Goal: Task Accomplishment & Management: Manage account settings

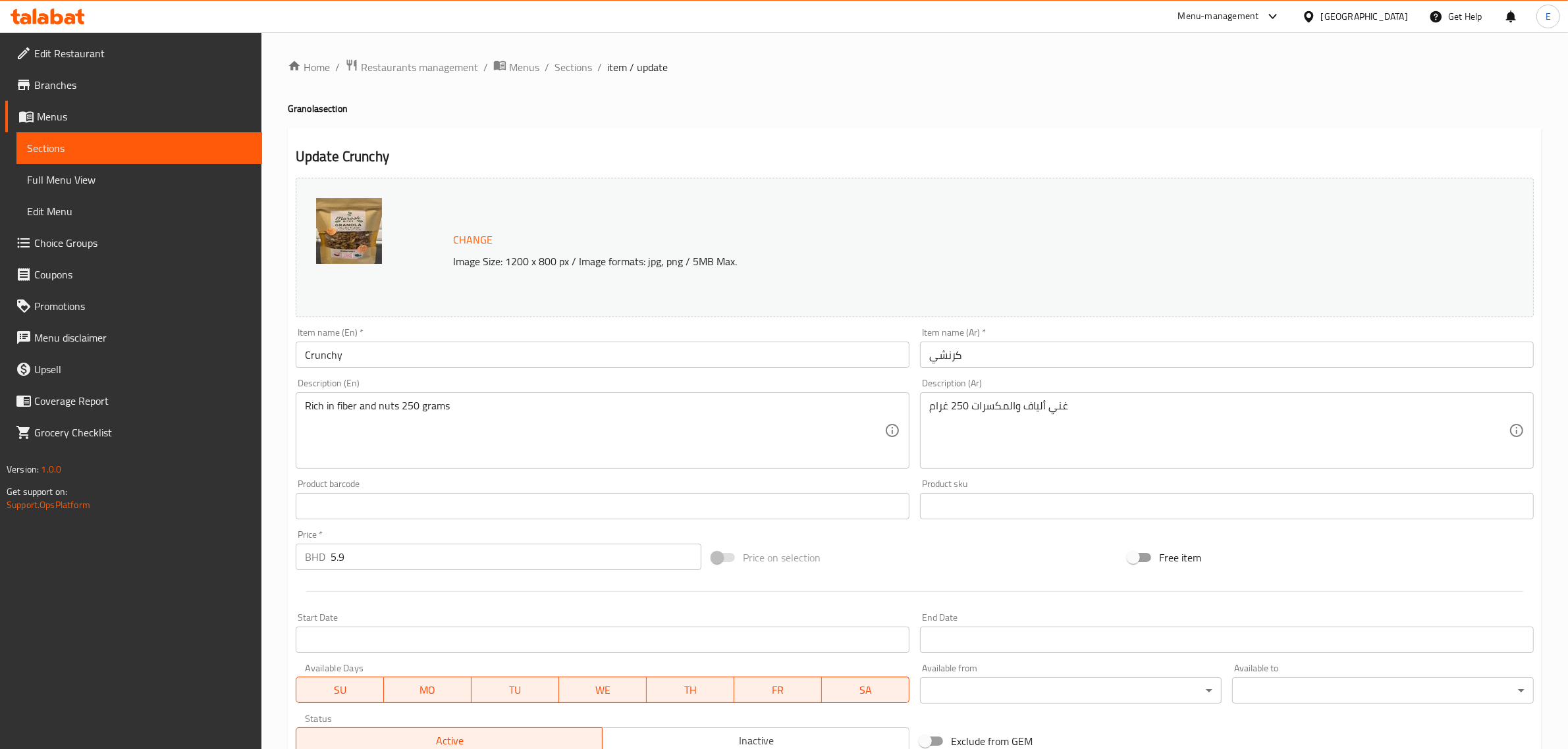
click at [382, 359] on input "Crunchy" at bounding box center [602, 354] width 614 height 26
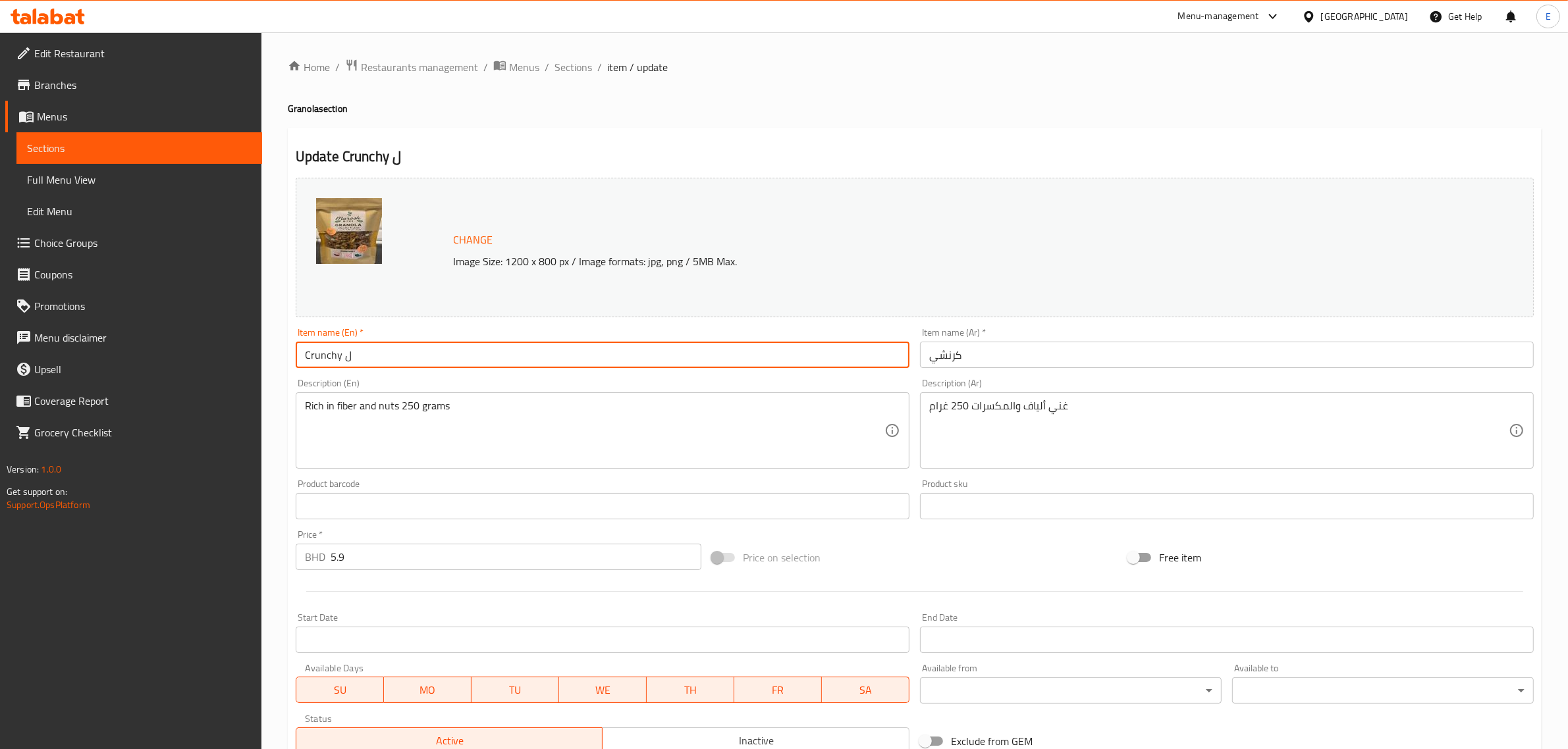
type input "Crunchy"
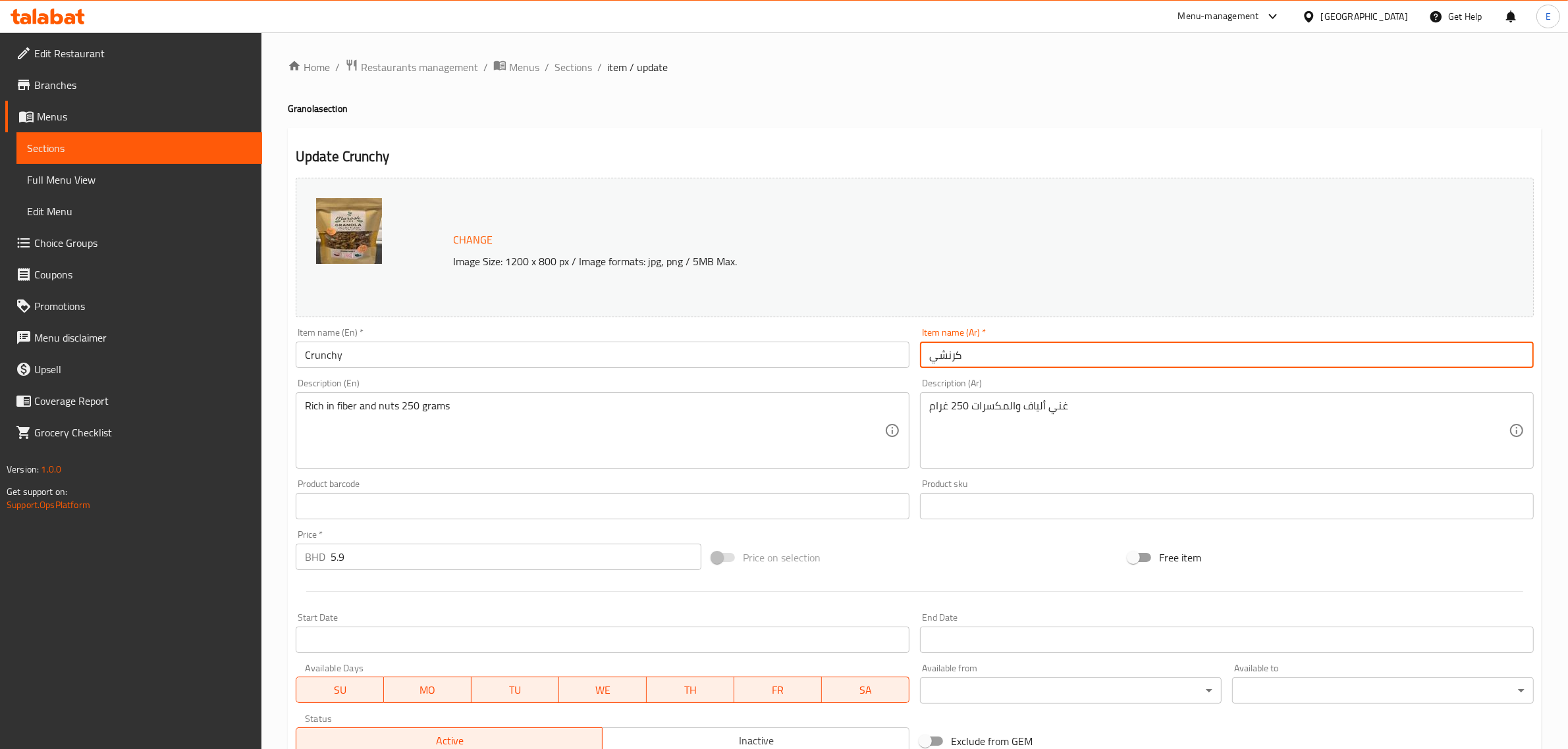
click at [994, 352] on input "كرنشي" at bounding box center [1226, 354] width 614 height 26
type input "كرنشي جرانولا"
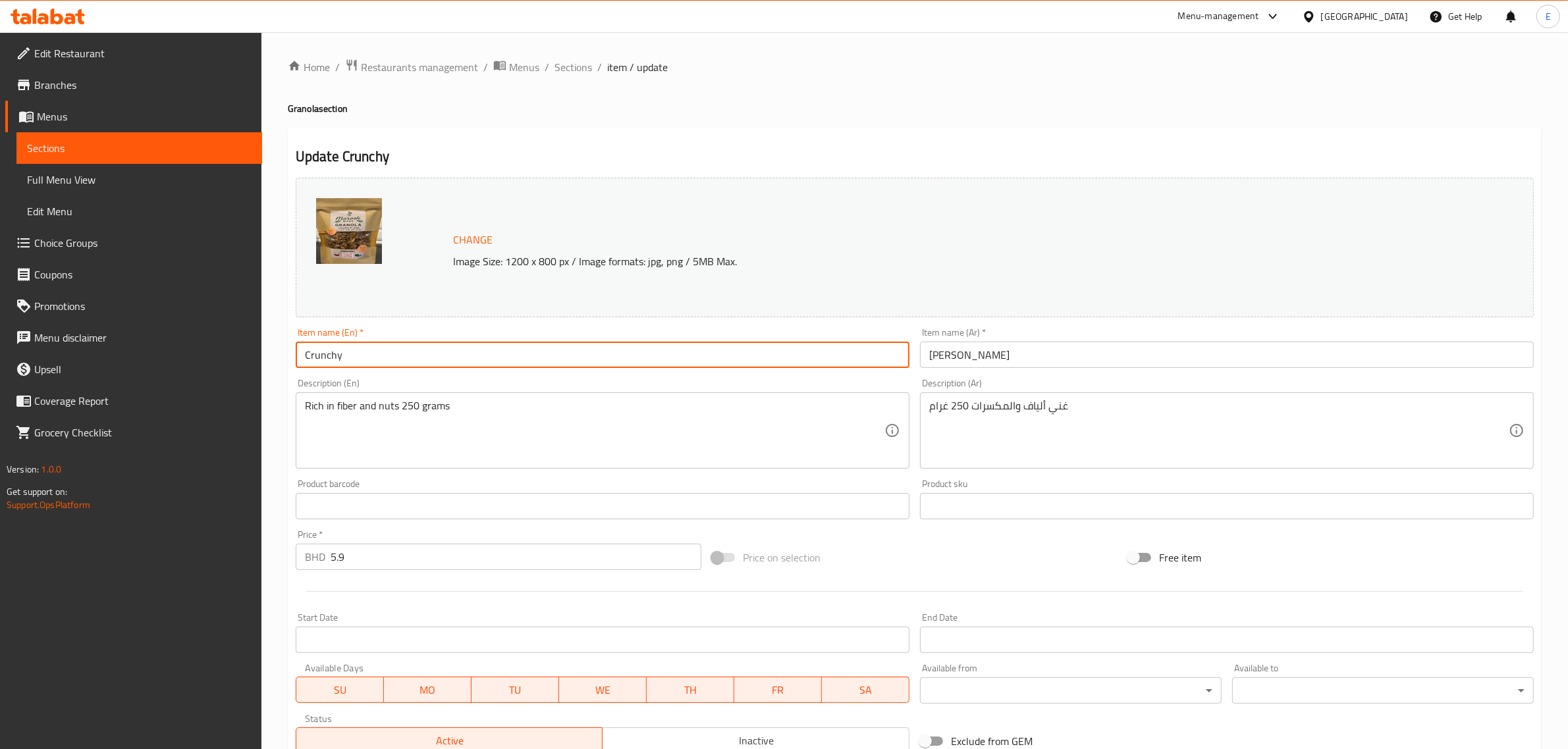
click at [403, 362] on input "Crunchy" at bounding box center [602, 354] width 614 height 26
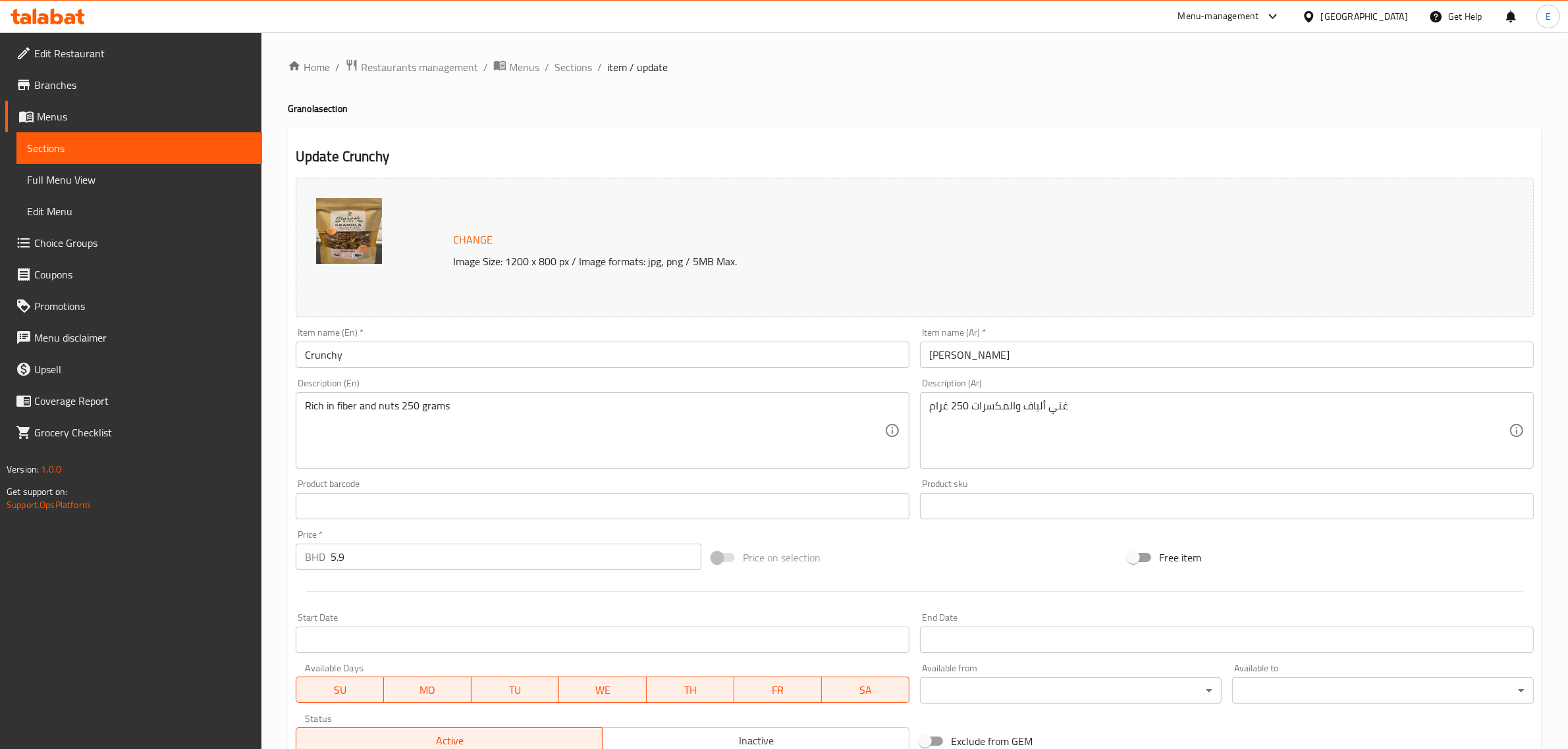
drag, startPoint x: 529, startPoint y: 338, endPoint x: 524, endPoint y: 353, distance: 15.8
click at [529, 338] on div "Item name (En)   * Crunchy Item name (En) *" at bounding box center [602, 347] width 614 height 40
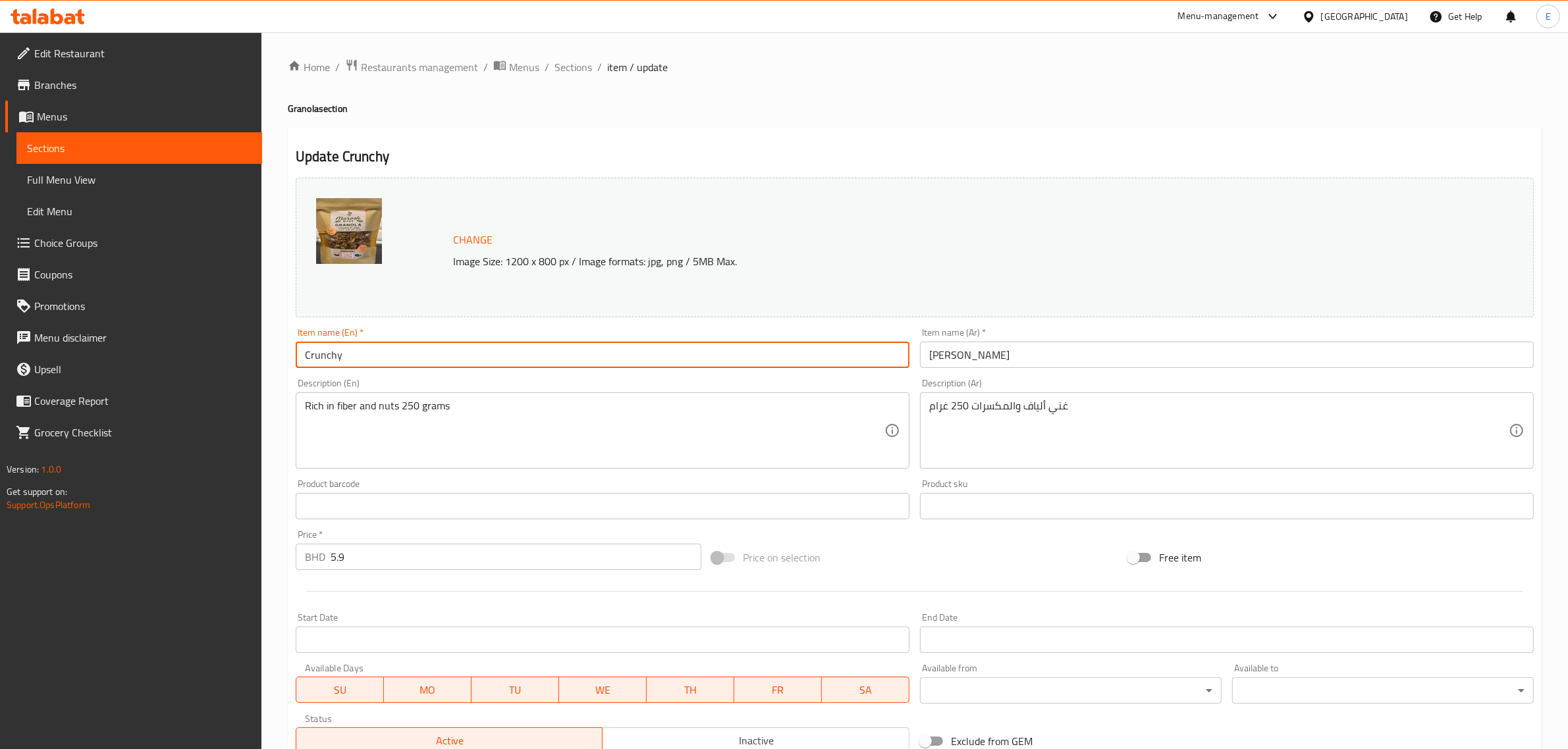
click at [524, 353] on input "Crunchy" at bounding box center [602, 354] width 614 height 26
type input "Crunchy Granola"
click at [453, 234] on button "Change" at bounding box center [472, 240] width 50 height 27
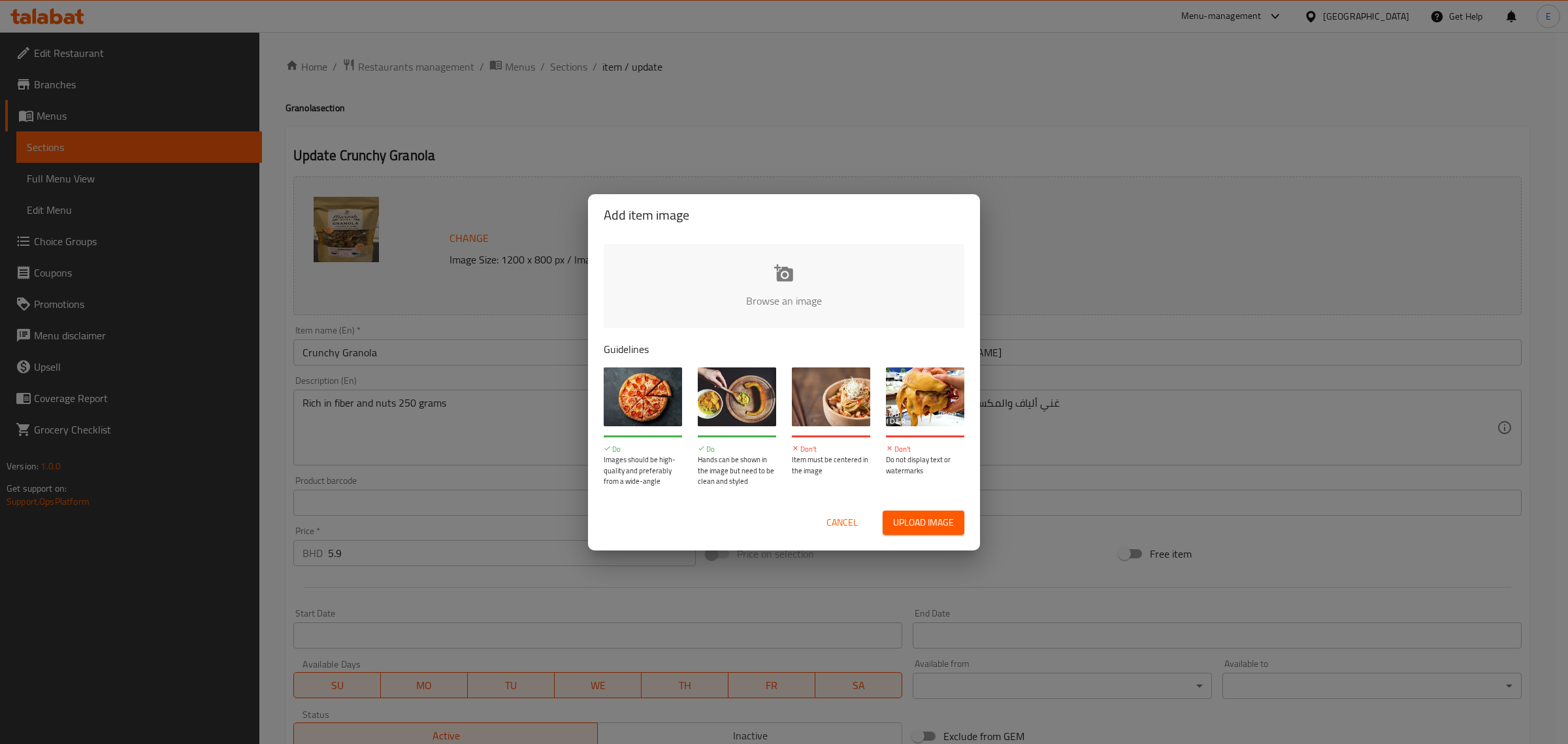
click at [768, 285] on input "file" at bounding box center [1226, 305] width 1244 height 122
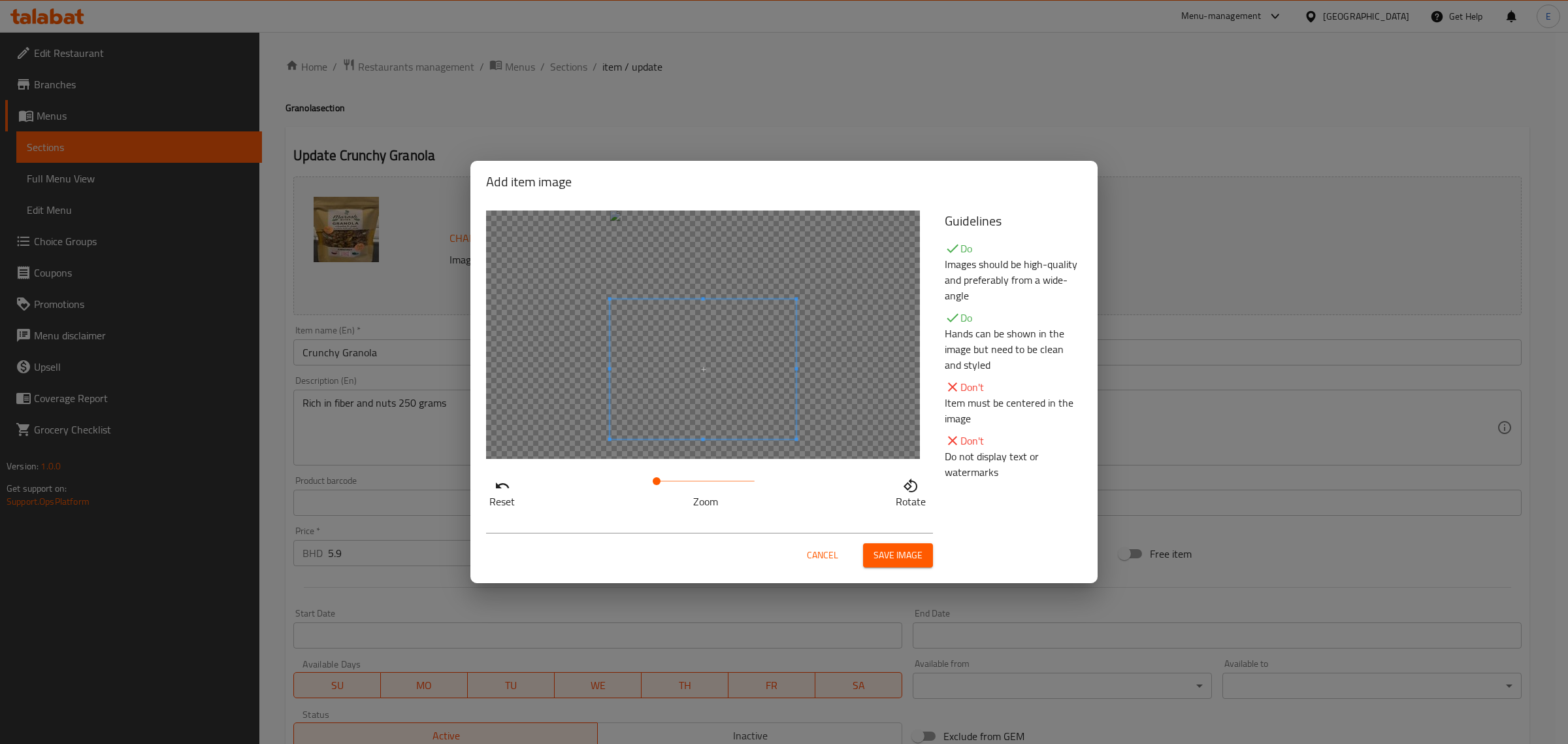
click at [670, 375] on span at bounding box center [703, 369] width 187 height 140
click at [900, 560] on span "Save image" at bounding box center [898, 555] width 49 height 16
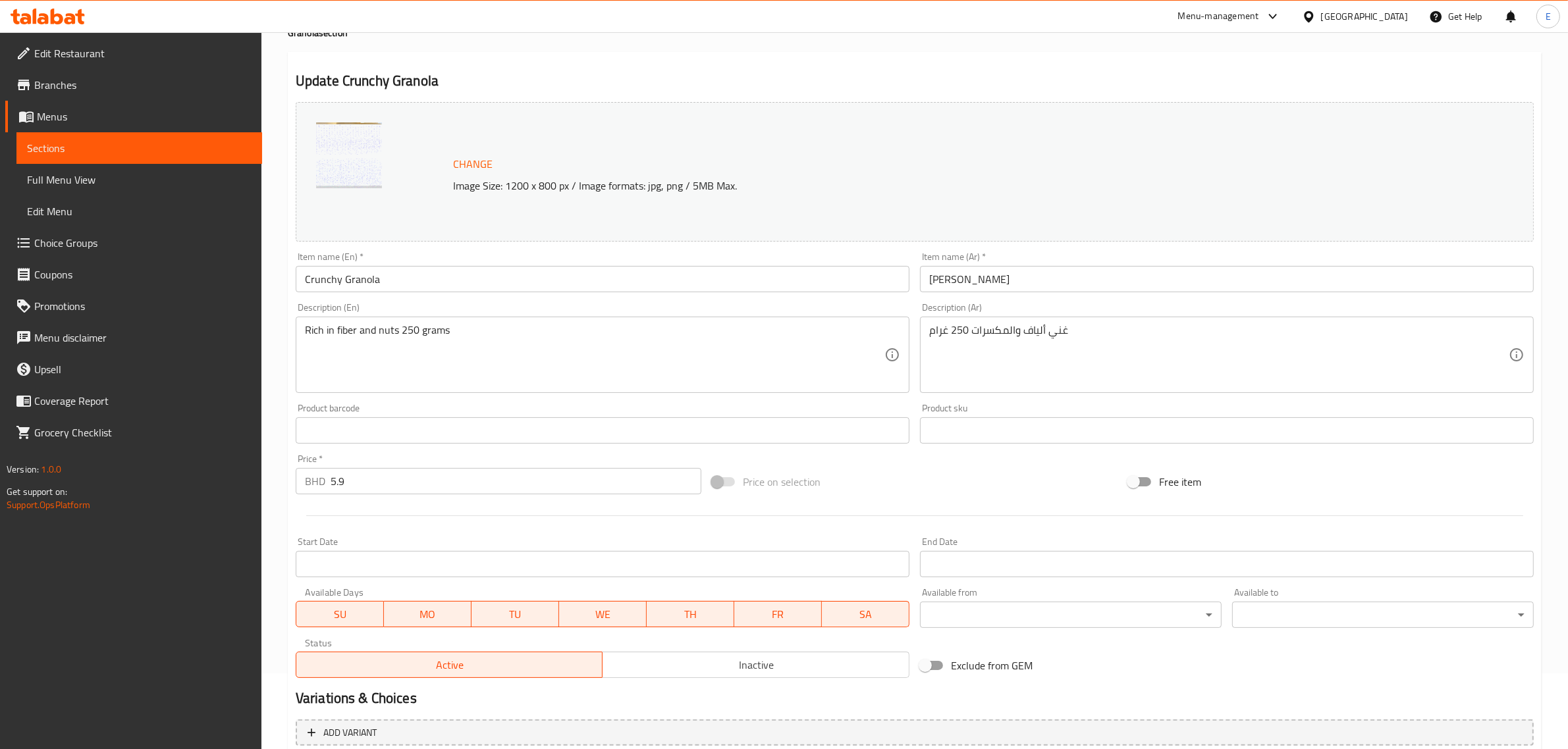
scroll to position [198, 0]
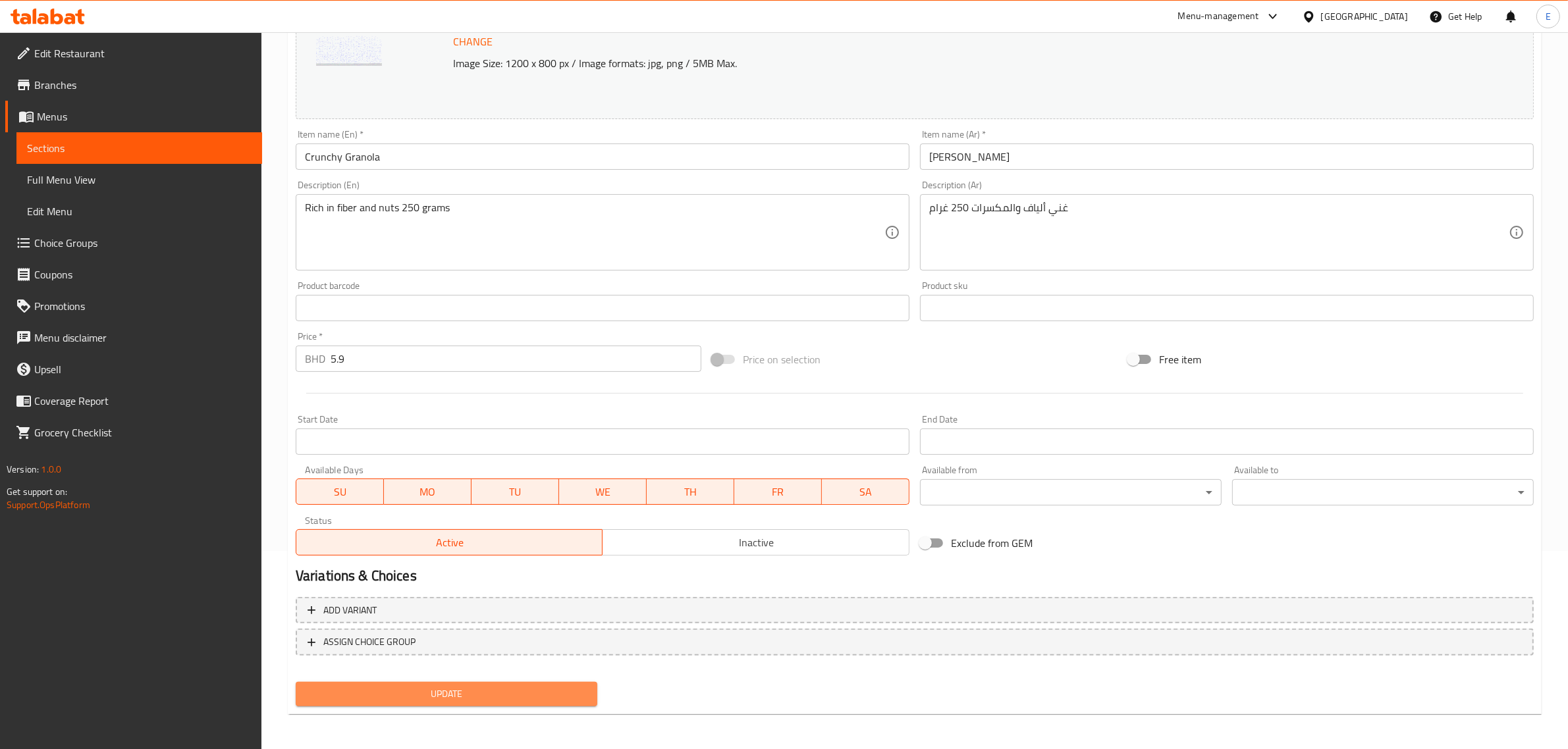
click at [484, 687] on span "Update" at bounding box center [446, 694] width 281 height 16
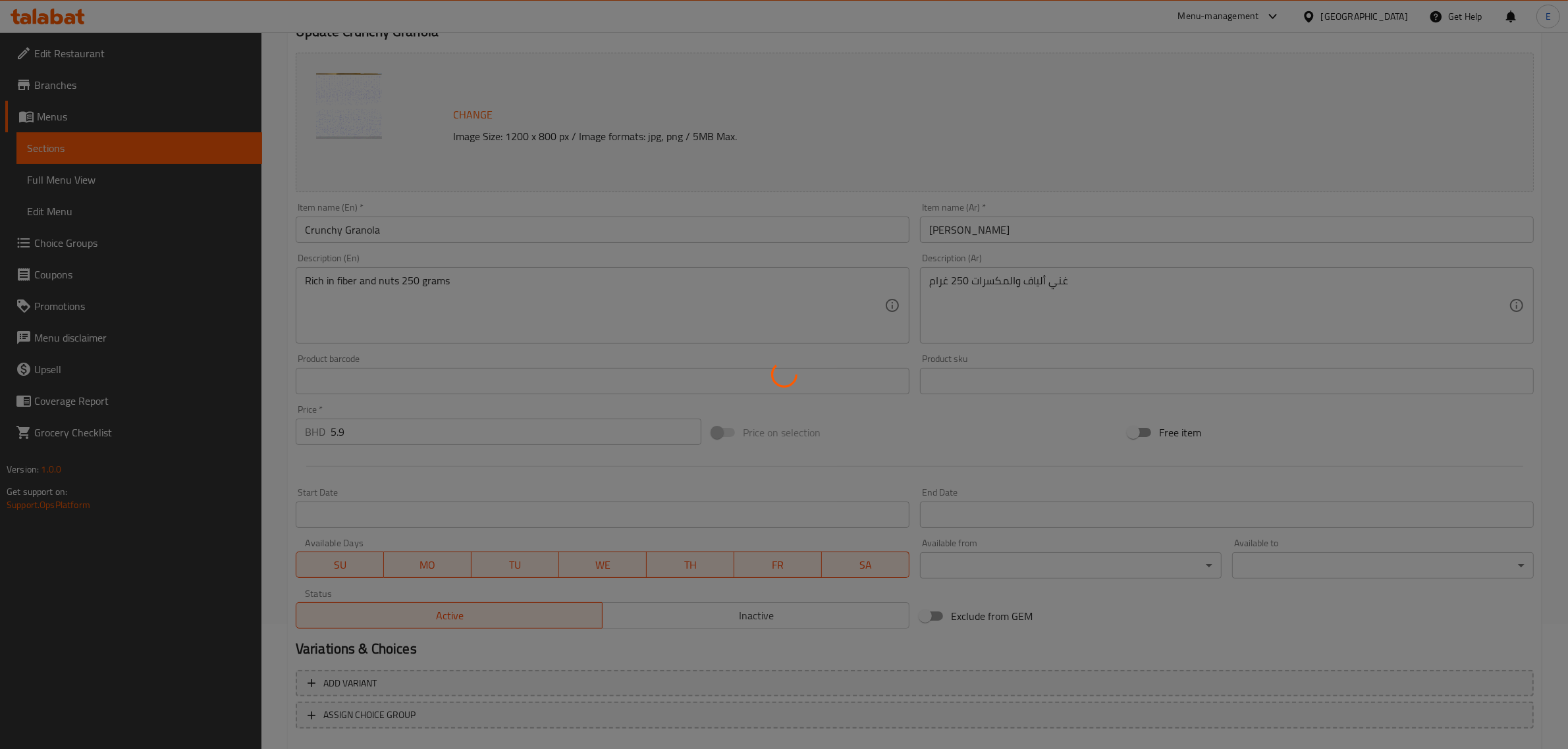
scroll to position [0, 0]
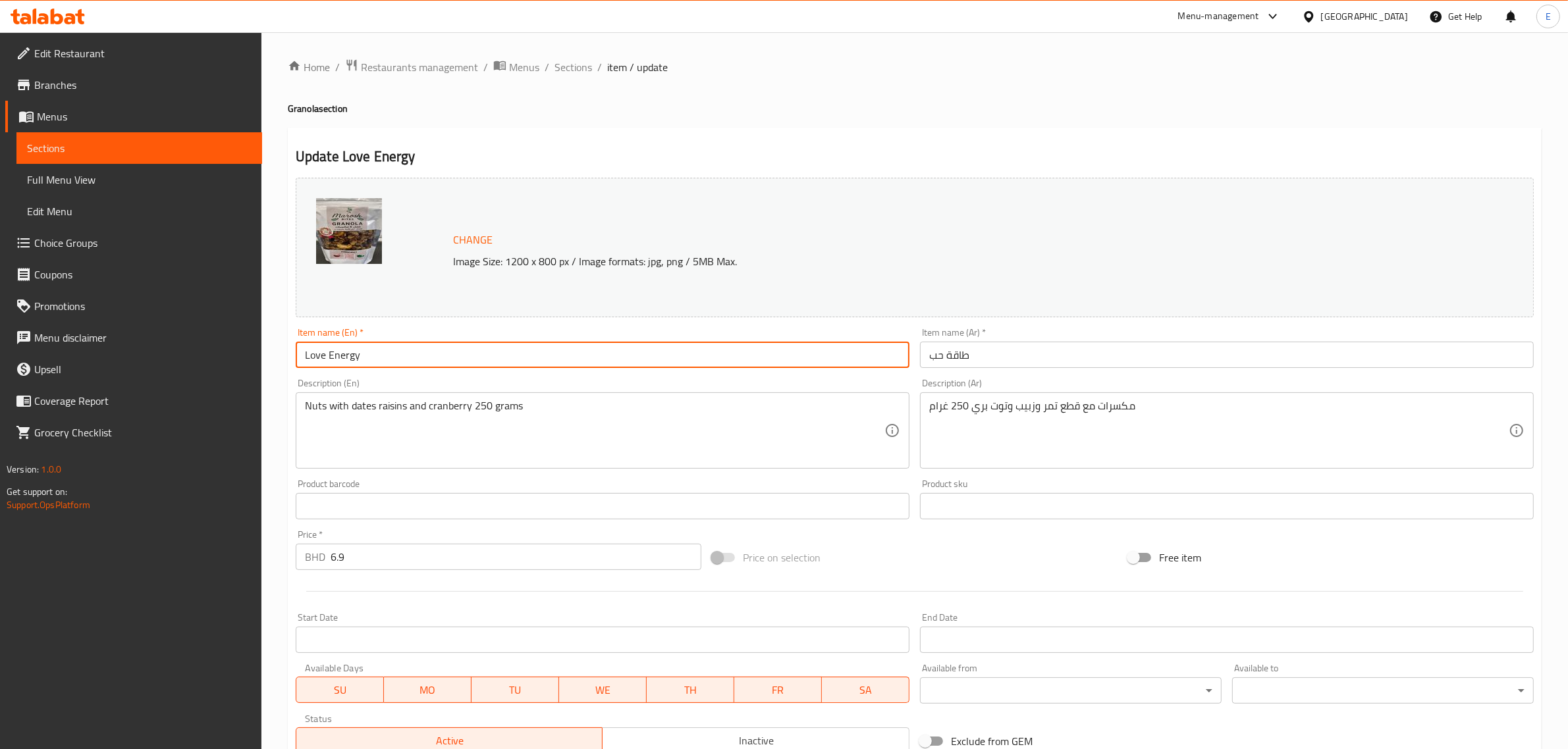
click at [446, 362] on input "Love Energy" at bounding box center [602, 354] width 614 height 26
type input "Love Energy Granola"
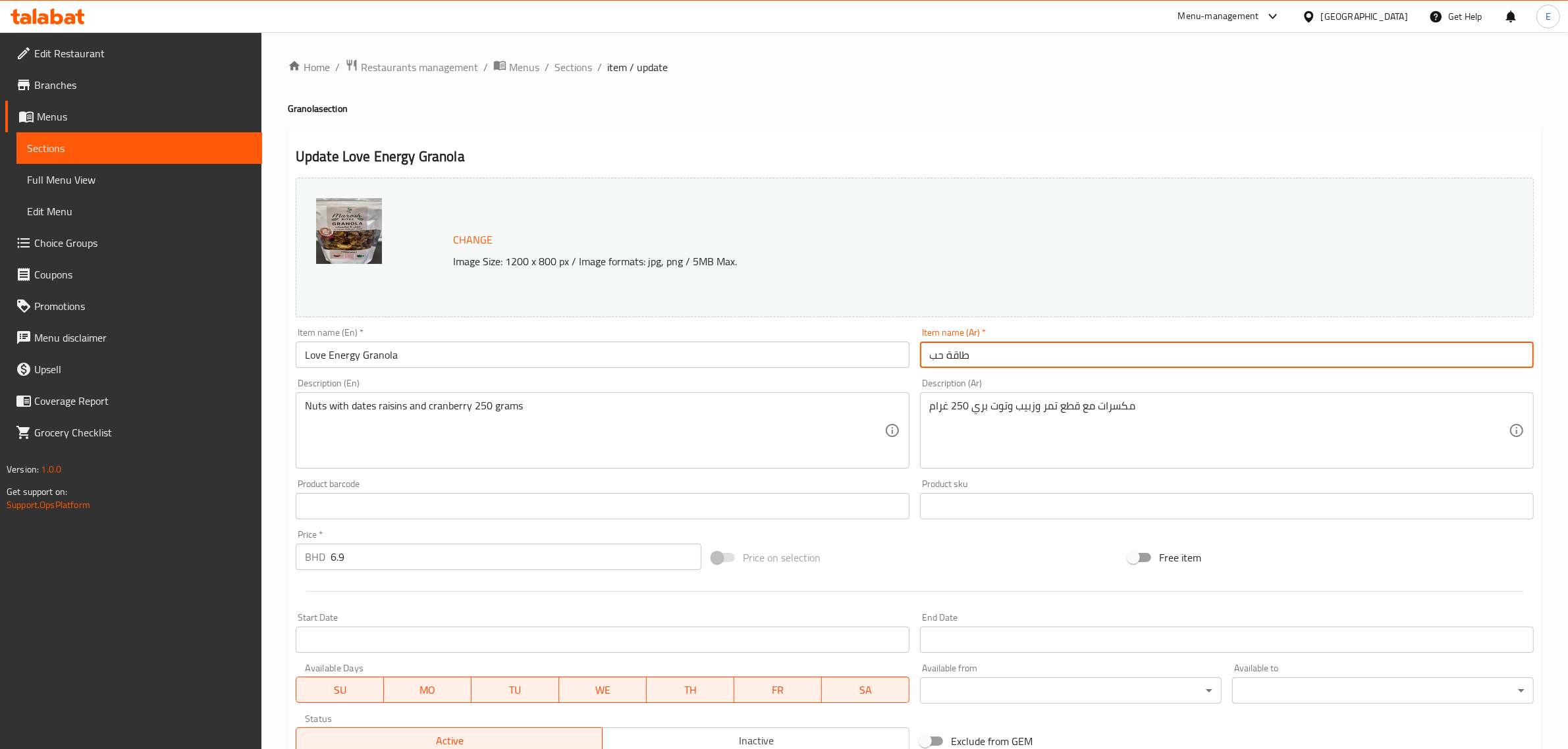
click at [1027, 345] on input "طاقة حب" at bounding box center [1226, 354] width 614 height 26
type input "طاقة حب جرانولا"
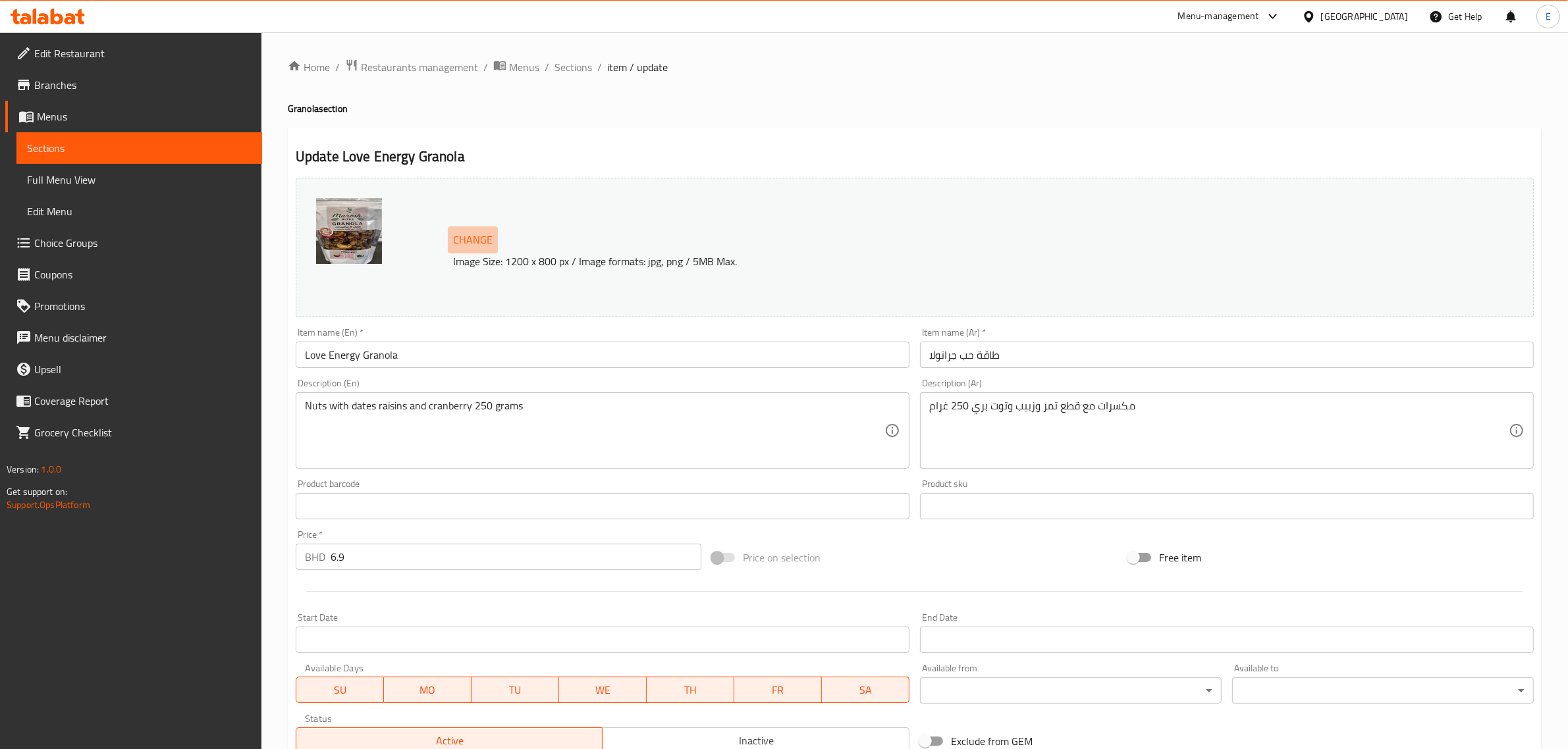
click at [474, 245] on span "Change" at bounding box center [472, 240] width 39 height 19
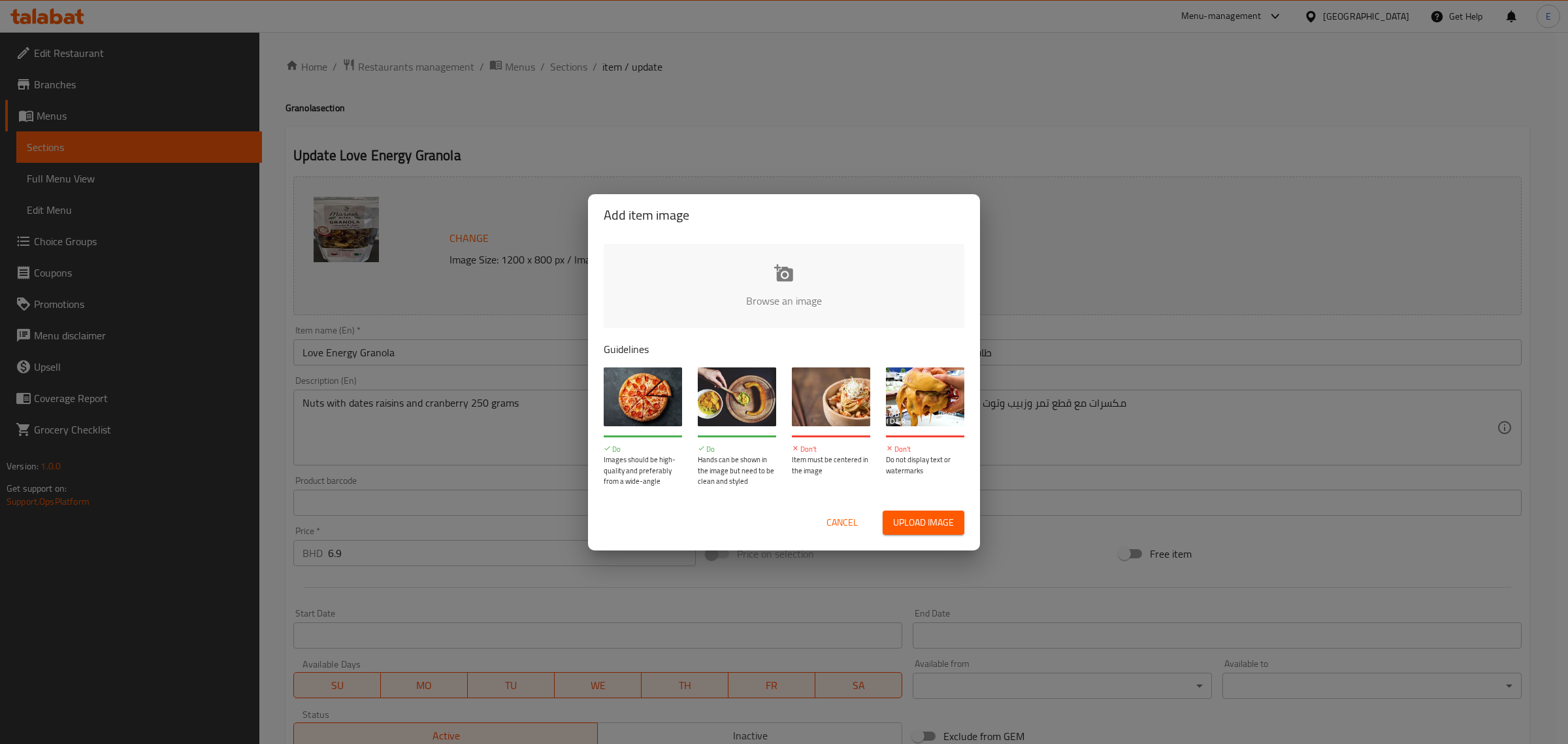
click at [789, 286] on input "file" at bounding box center [1226, 305] width 1244 height 122
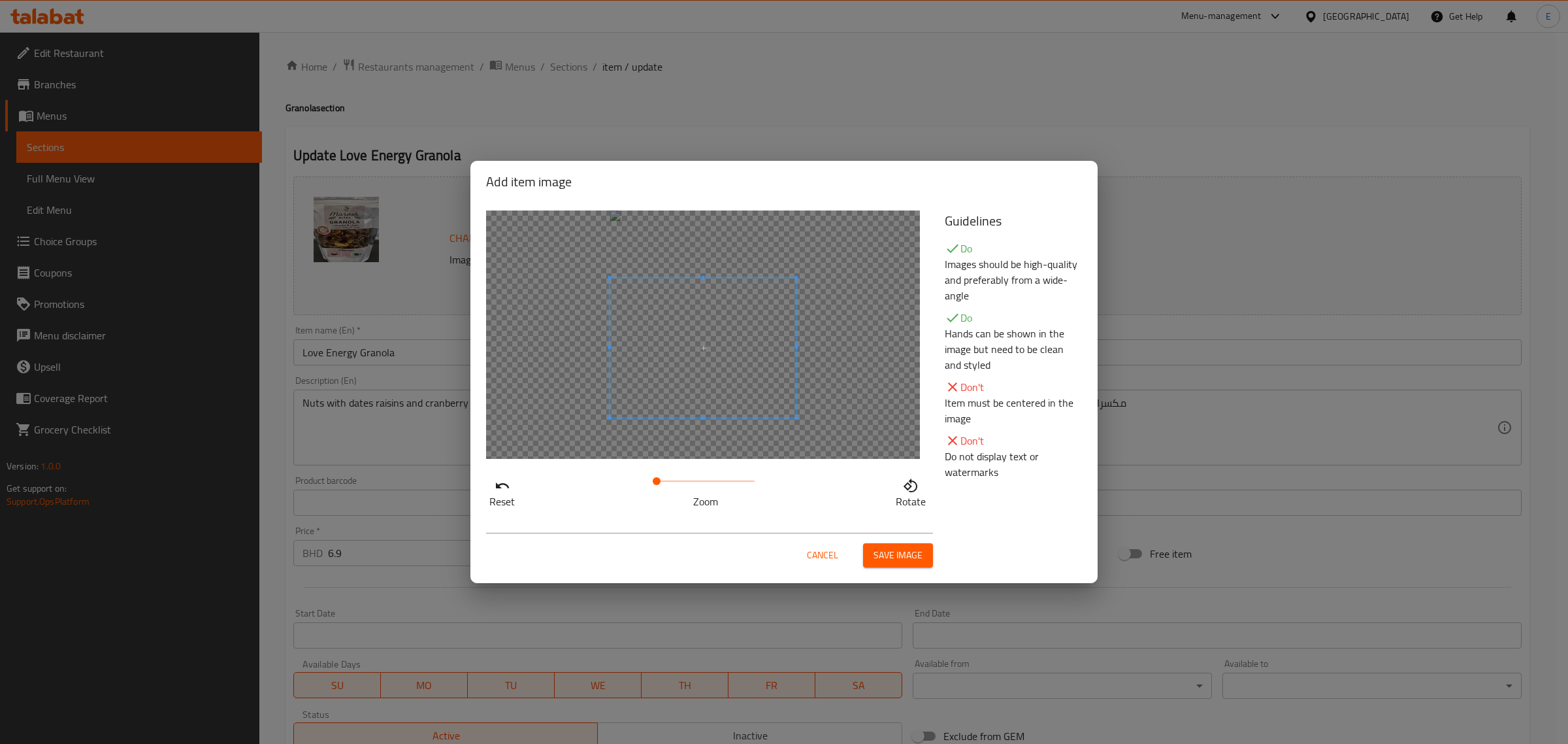
click at [683, 360] on span at bounding box center [703, 348] width 187 height 140
click at [877, 551] on span "Save image" at bounding box center [898, 555] width 49 height 16
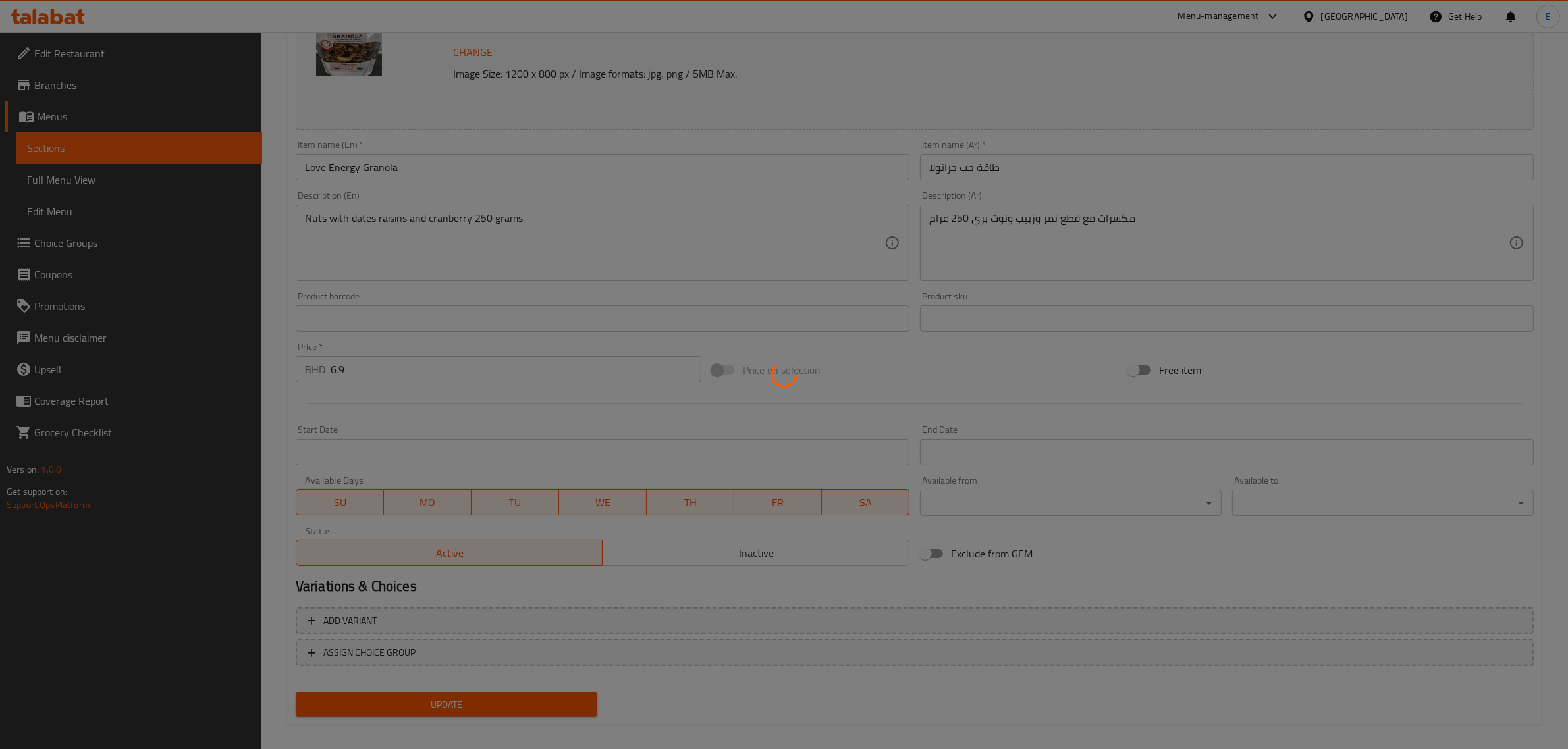
scroll to position [198, 0]
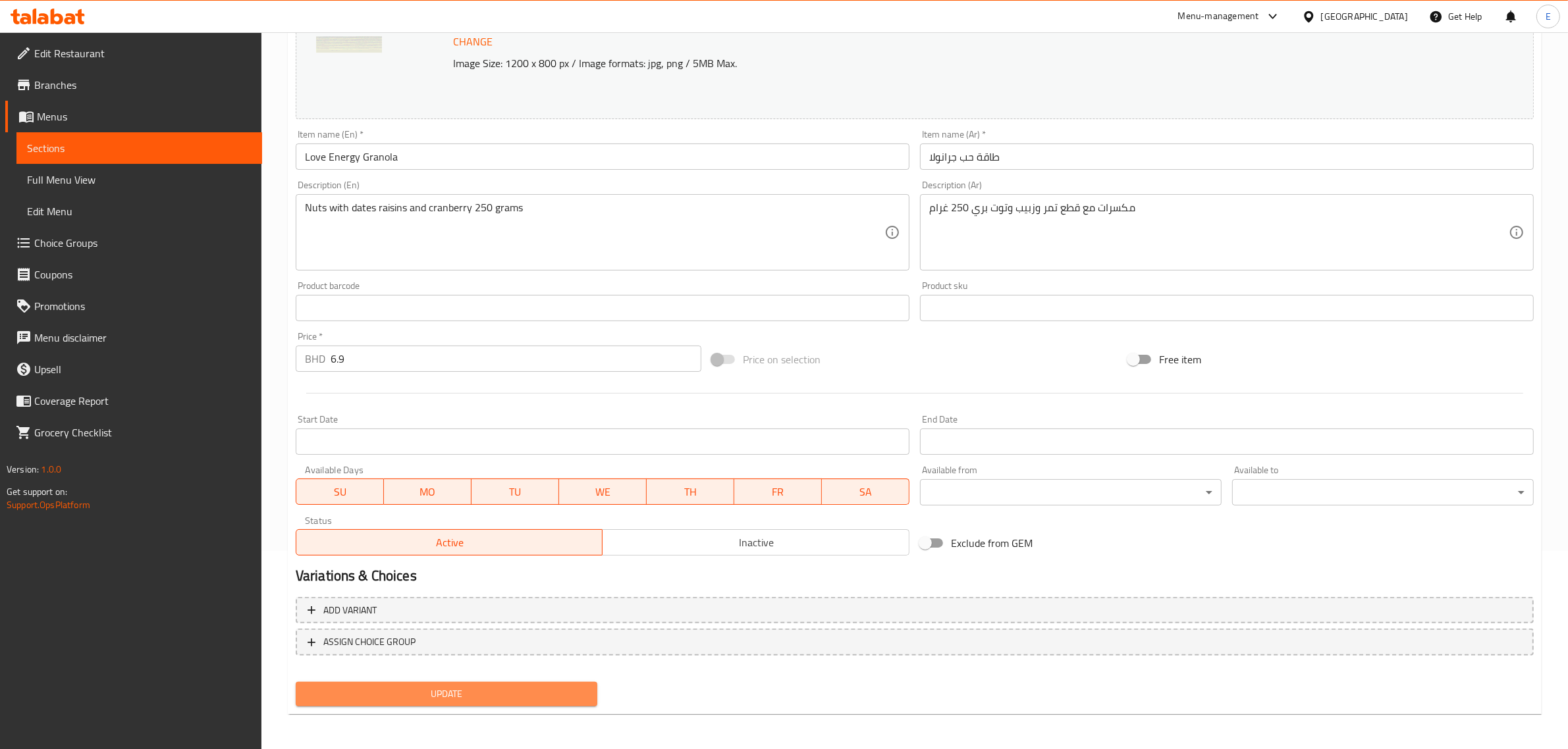
click at [405, 693] on span "Update" at bounding box center [446, 694] width 281 height 16
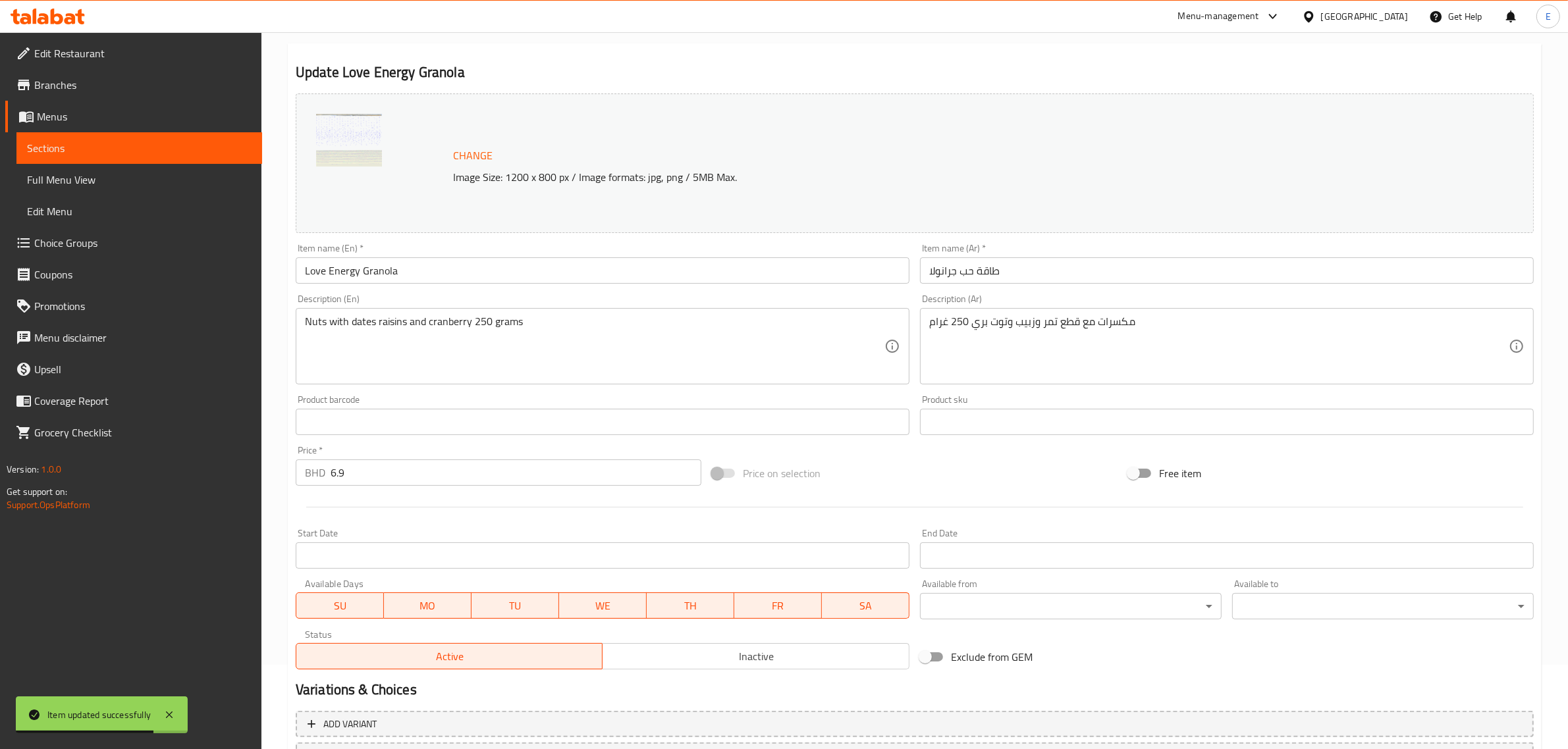
scroll to position [0, 0]
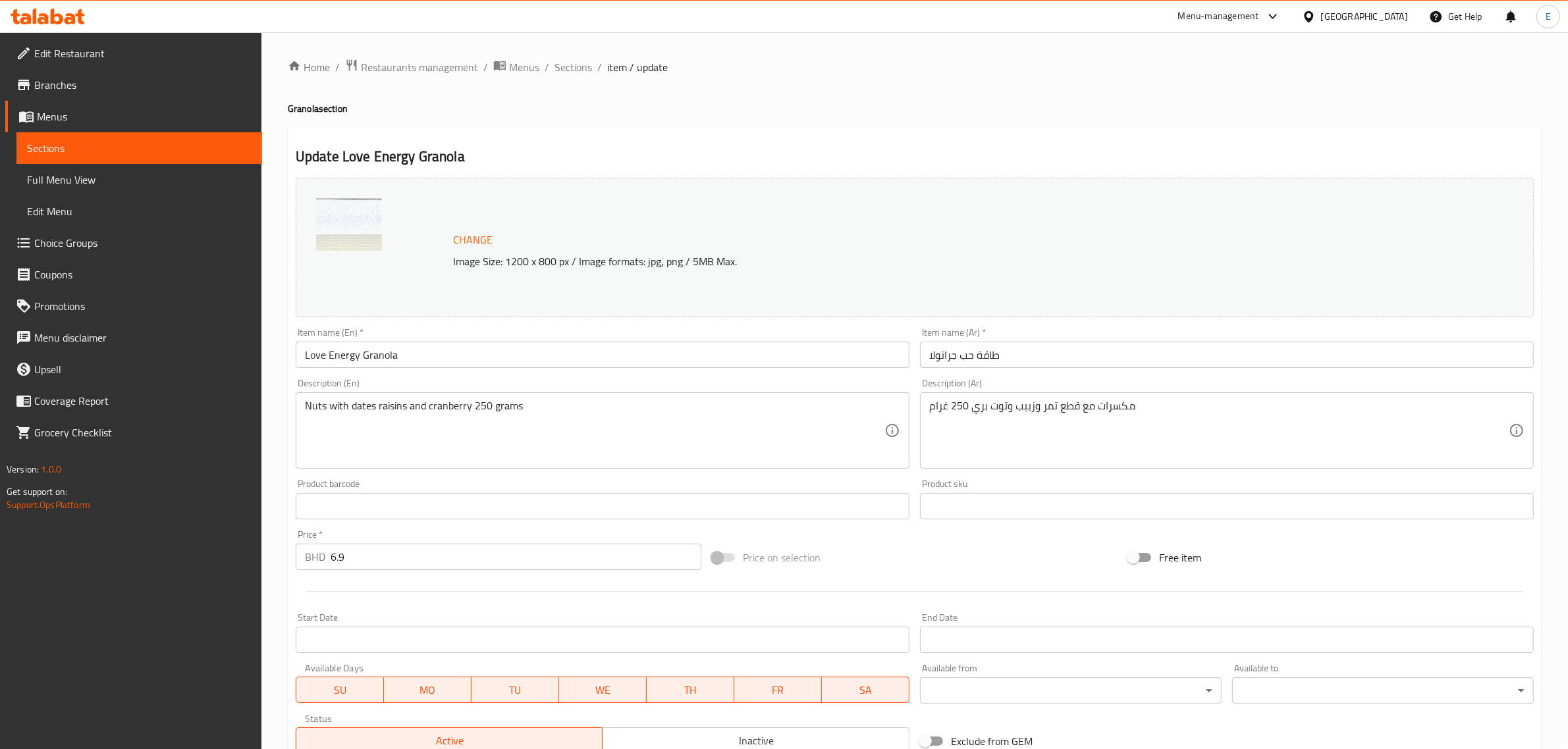
click at [497, 253] on p "Image Size: 1200 x 800 px / Image formats: jpg, png / 5MB Max." at bounding box center [897, 261] width 898 height 16
click at [489, 246] on span "Change" at bounding box center [472, 240] width 39 height 19
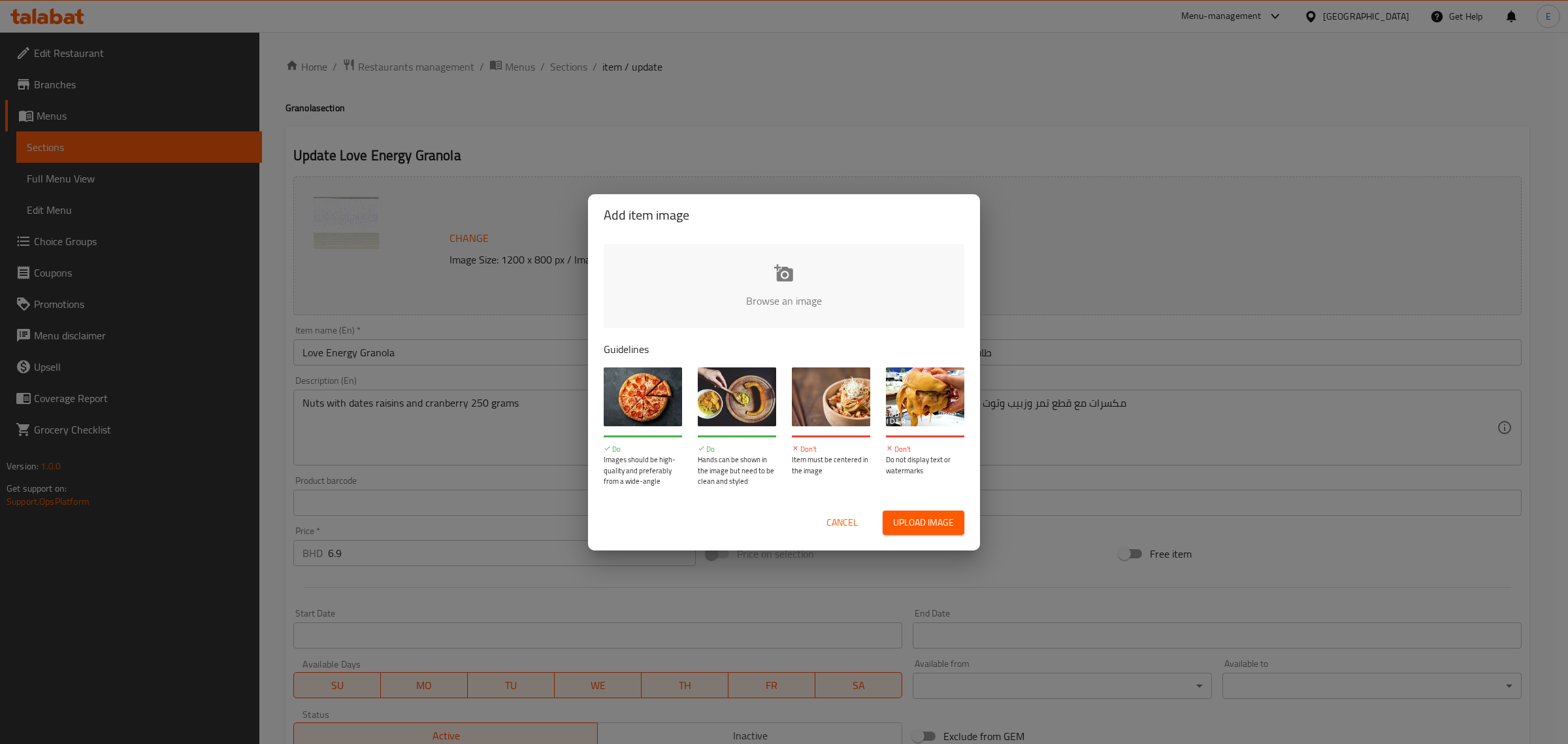
click at [766, 268] on input "file" at bounding box center [1226, 305] width 1244 height 122
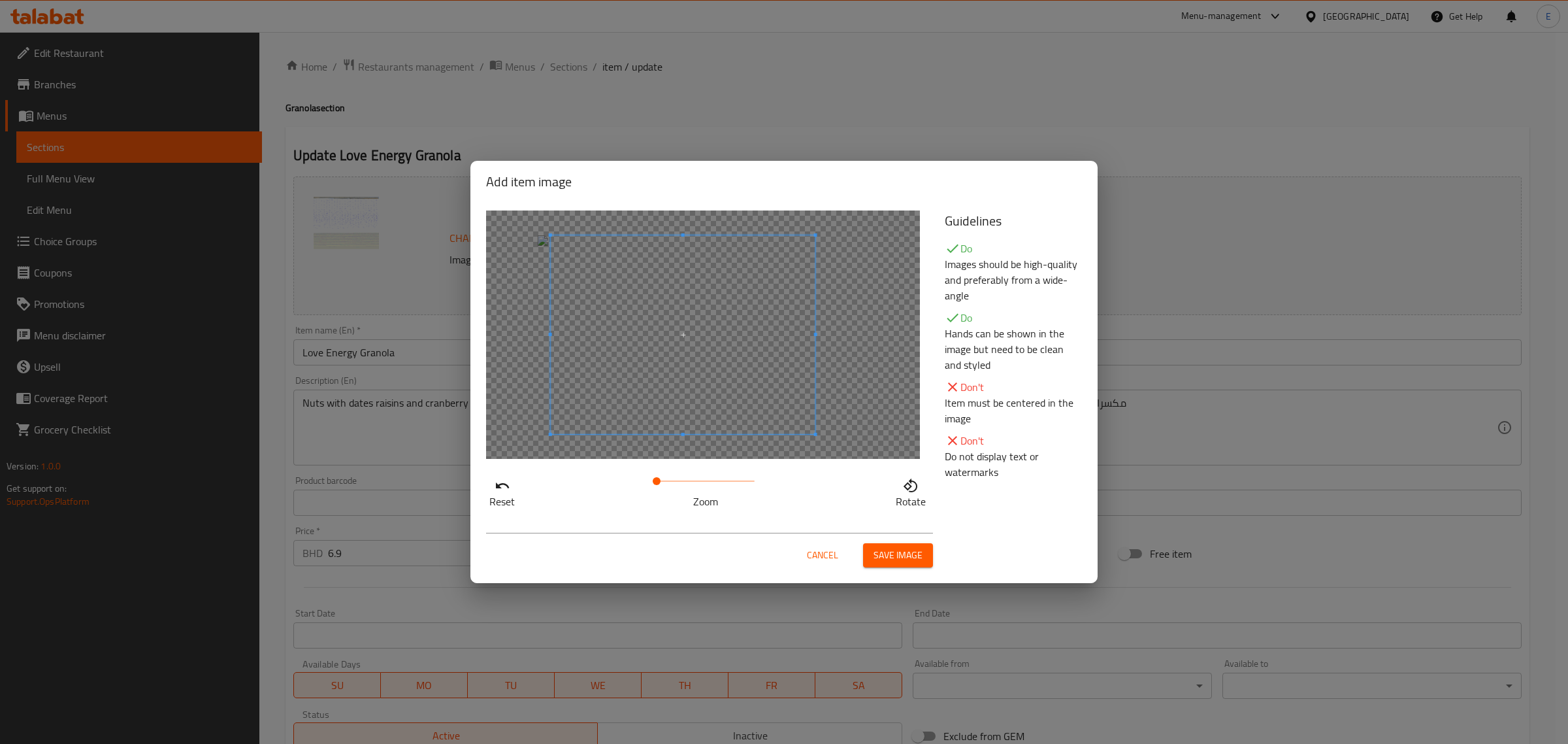
click at [690, 379] on span at bounding box center [683, 334] width 265 height 198
drag, startPoint x: 893, startPoint y: 567, endPoint x: 893, endPoint y: 556, distance: 11.0
click at [891, 566] on button "Save image" at bounding box center [898, 555] width 70 height 24
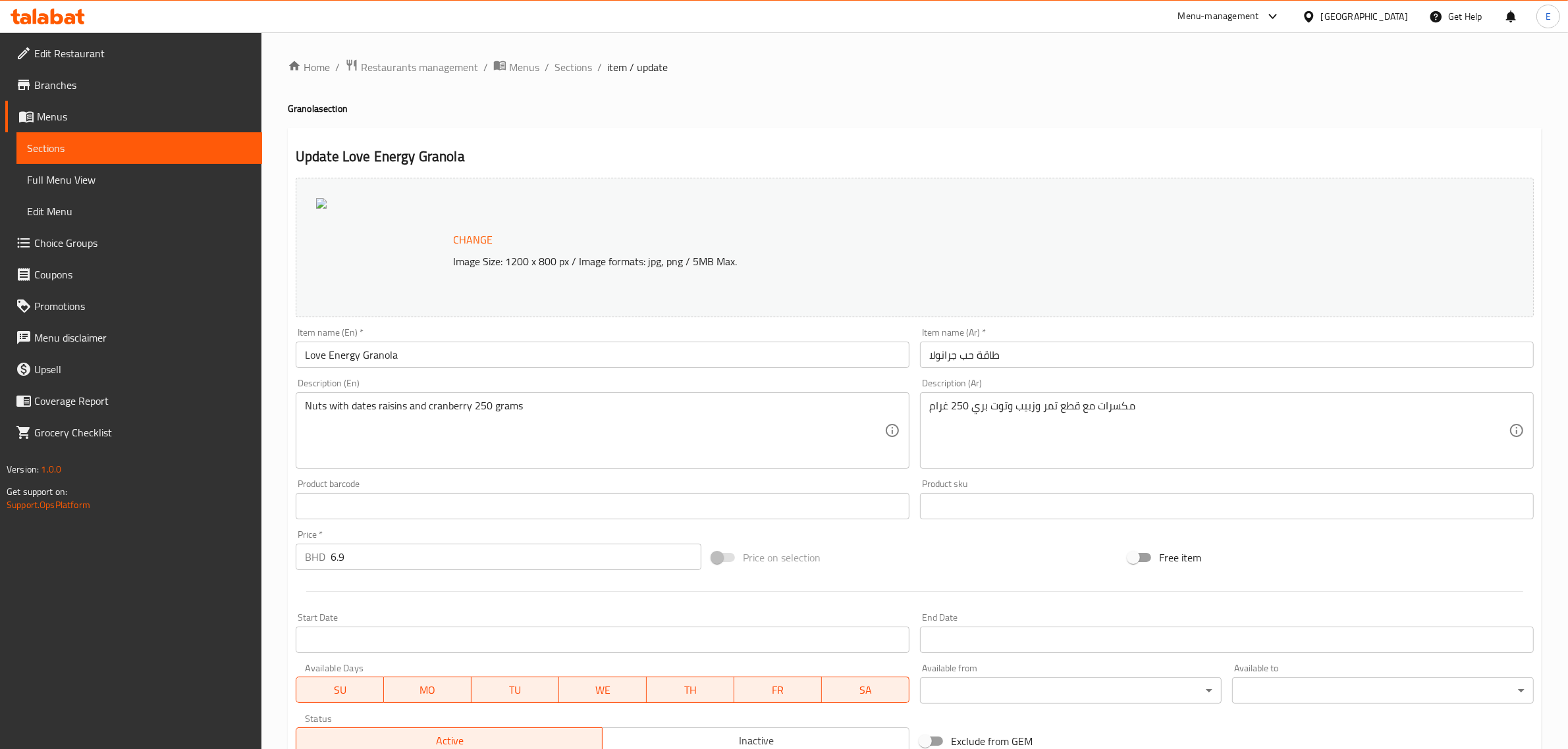
click at [497, 253] on p "Image Size: 1200 x 800 px / Image formats: jpg, png / 5MB Max." at bounding box center [897, 261] width 898 height 16
click at [484, 244] on span "Change" at bounding box center [472, 240] width 39 height 19
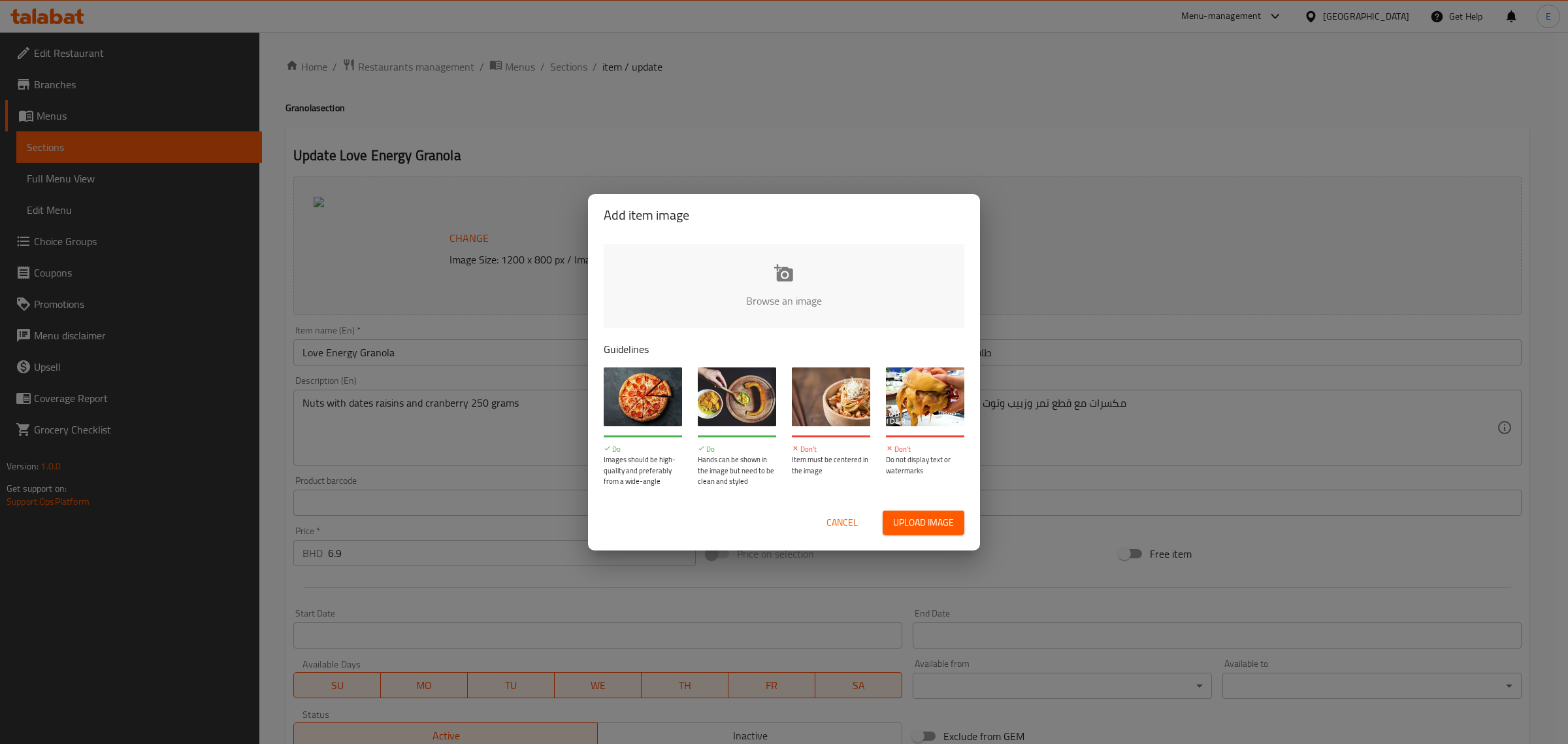
click at [756, 272] on input "file" at bounding box center [1226, 305] width 1244 height 122
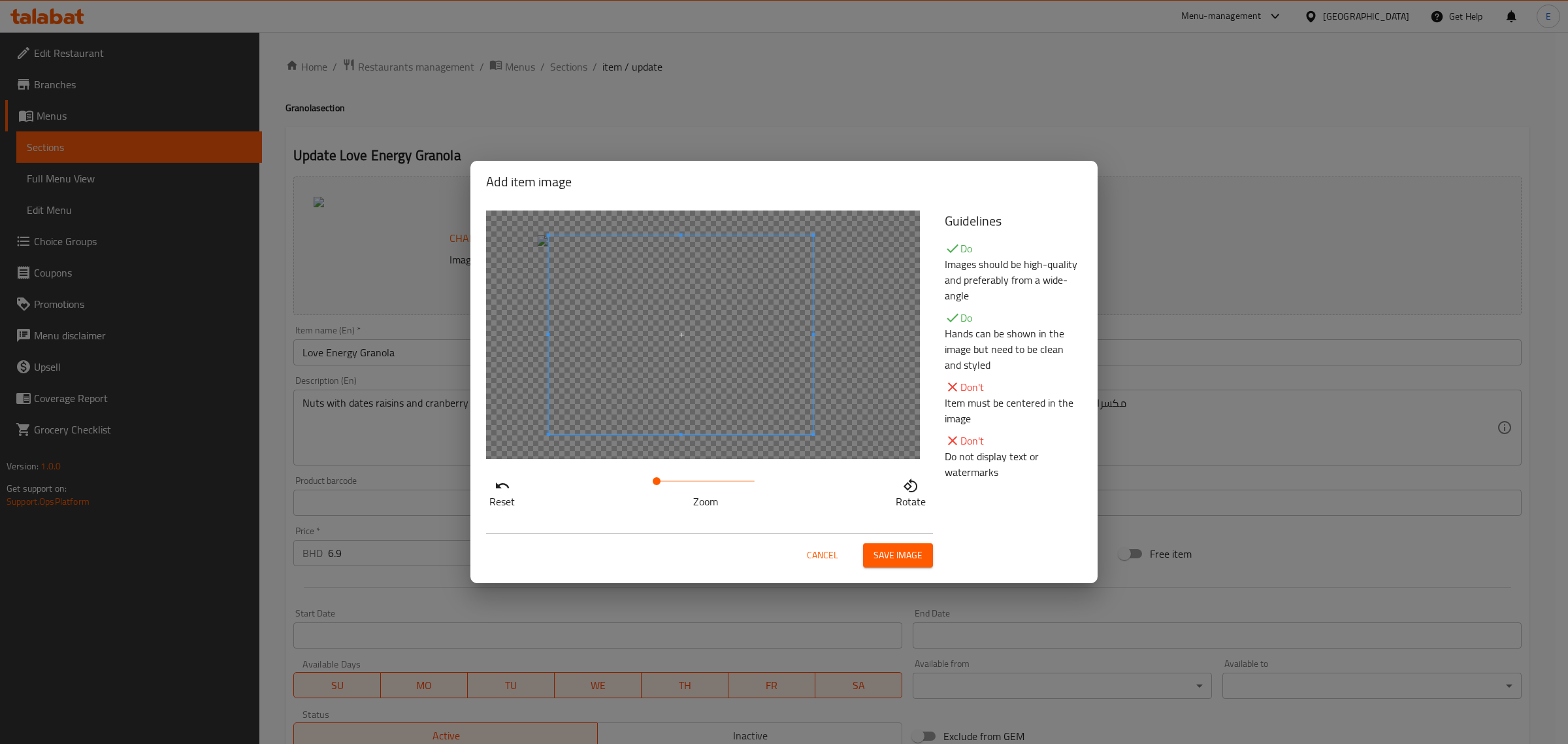
click at [655, 394] on span at bounding box center [681, 334] width 265 height 198
click at [886, 553] on span "Save image" at bounding box center [898, 555] width 49 height 16
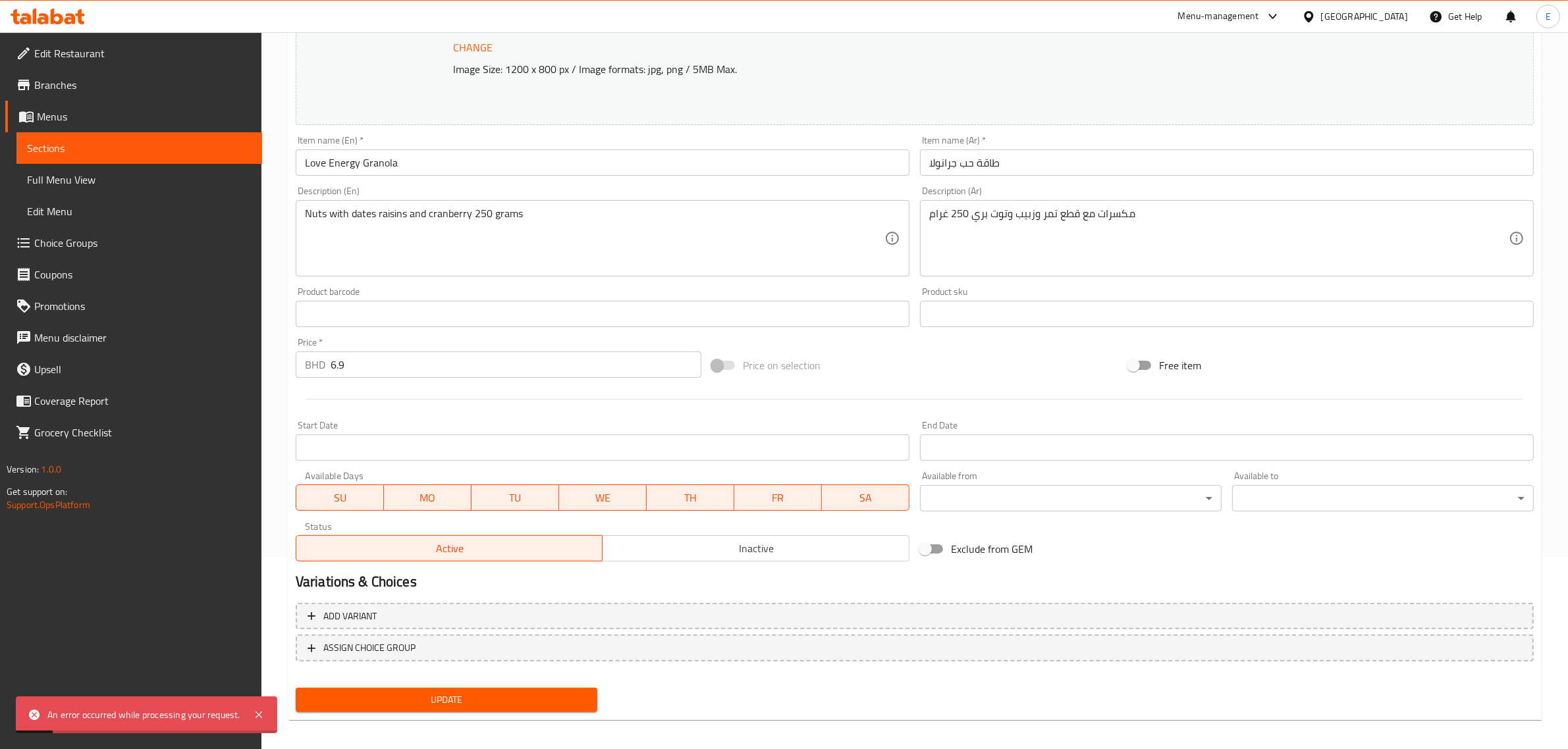
scroll to position [198, 0]
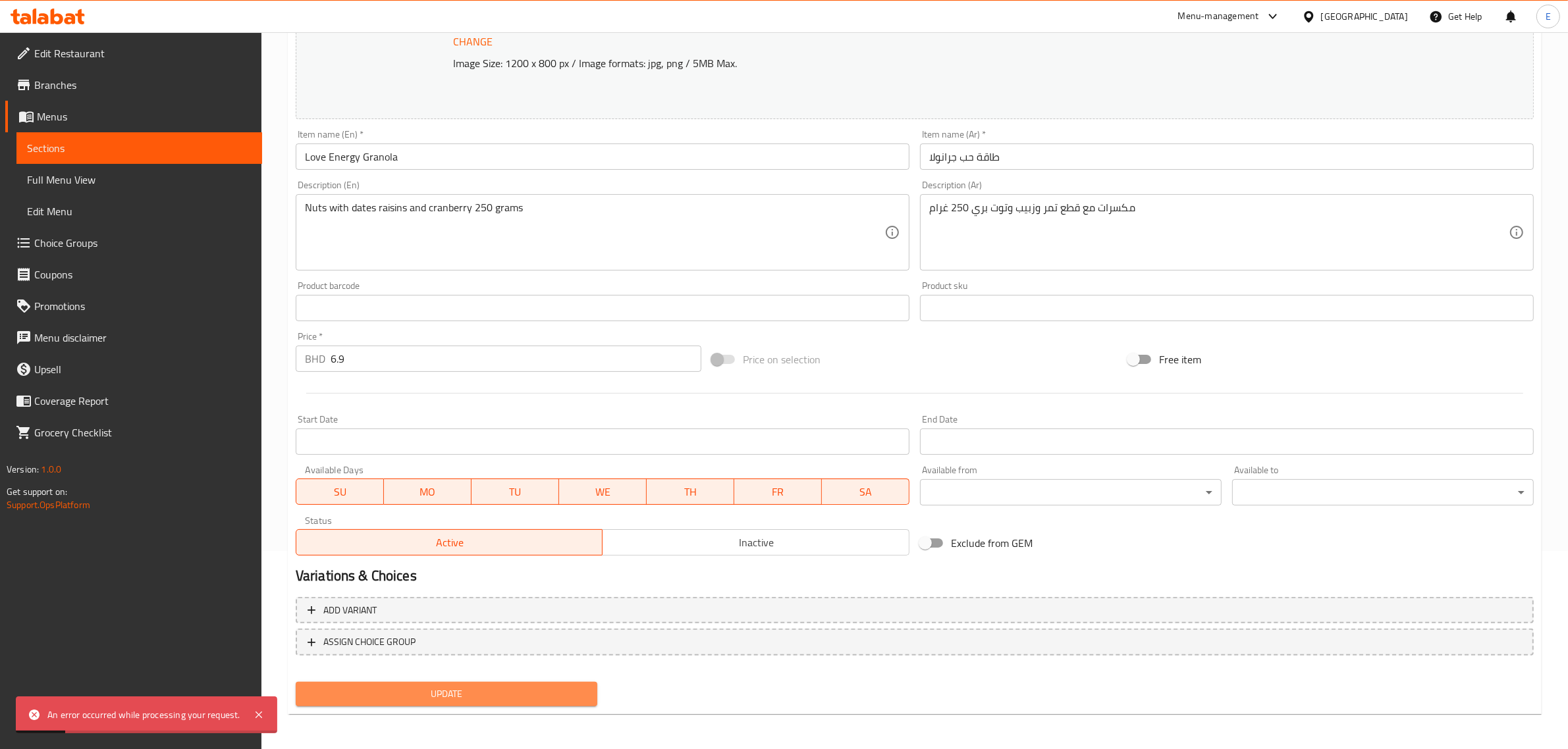
click at [498, 701] on button "Update" at bounding box center [446, 693] width 302 height 24
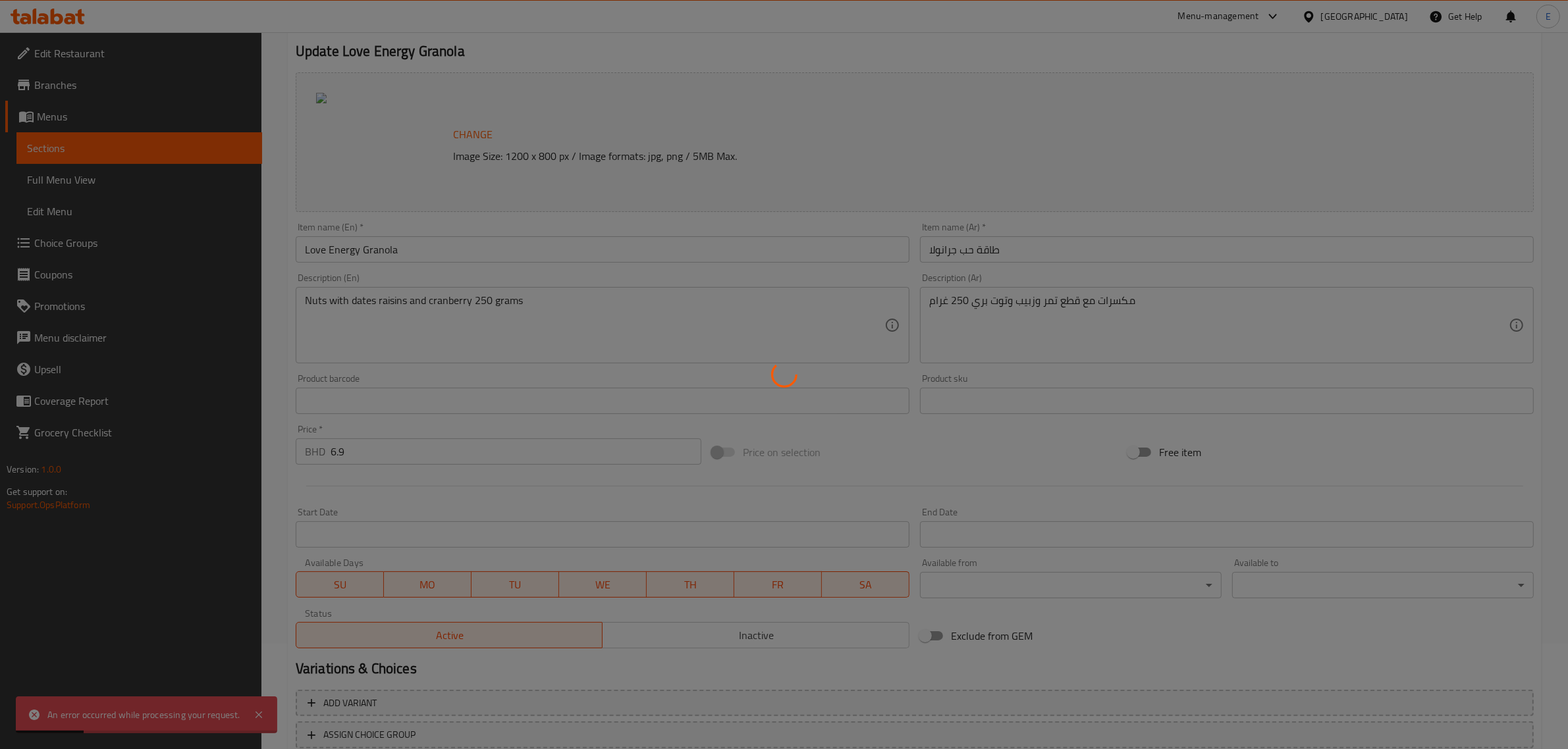
scroll to position [0, 0]
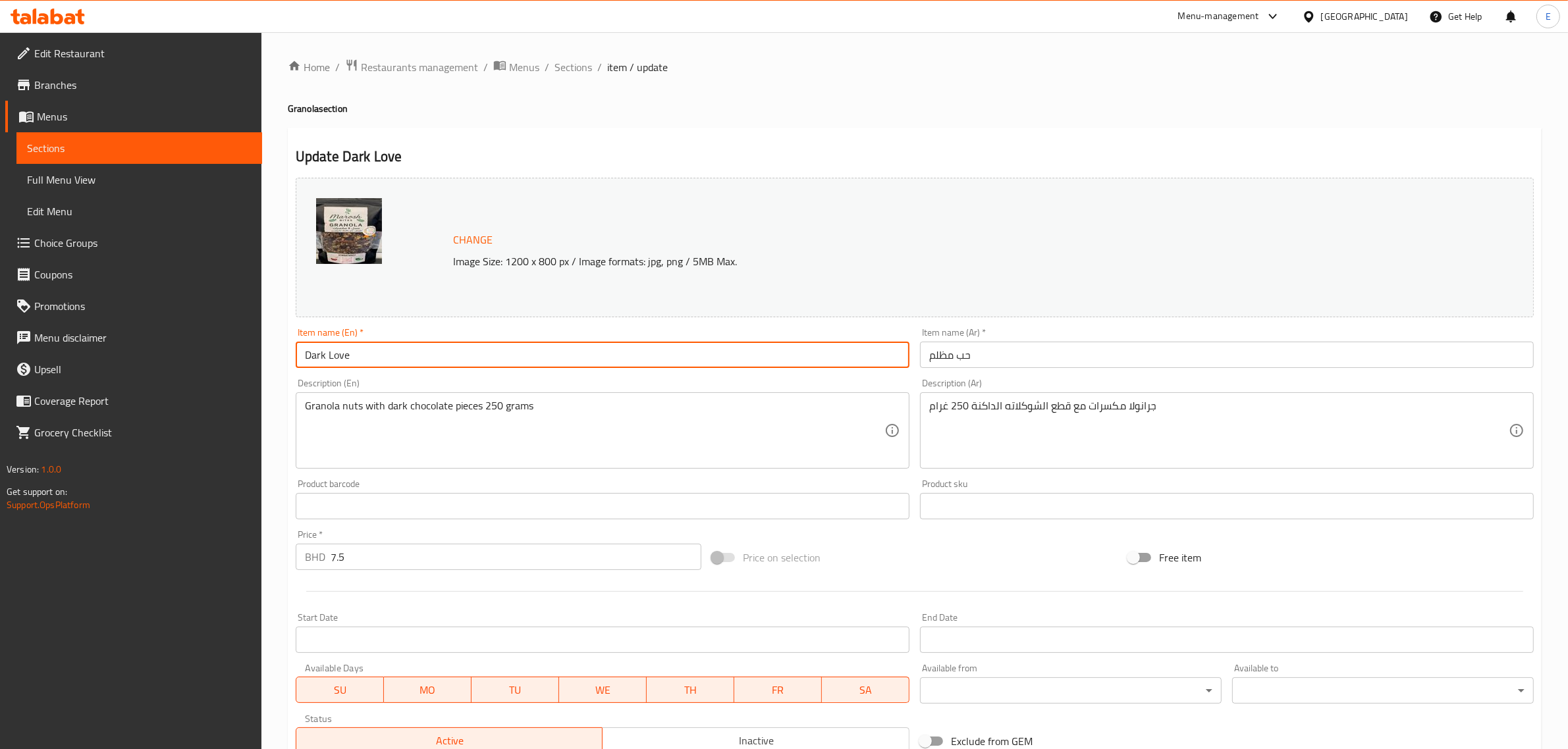
click at [425, 366] on input "Dark Love" at bounding box center [602, 354] width 614 height 26
click at [993, 356] on input "حب مظلم" at bounding box center [1226, 354] width 614 height 26
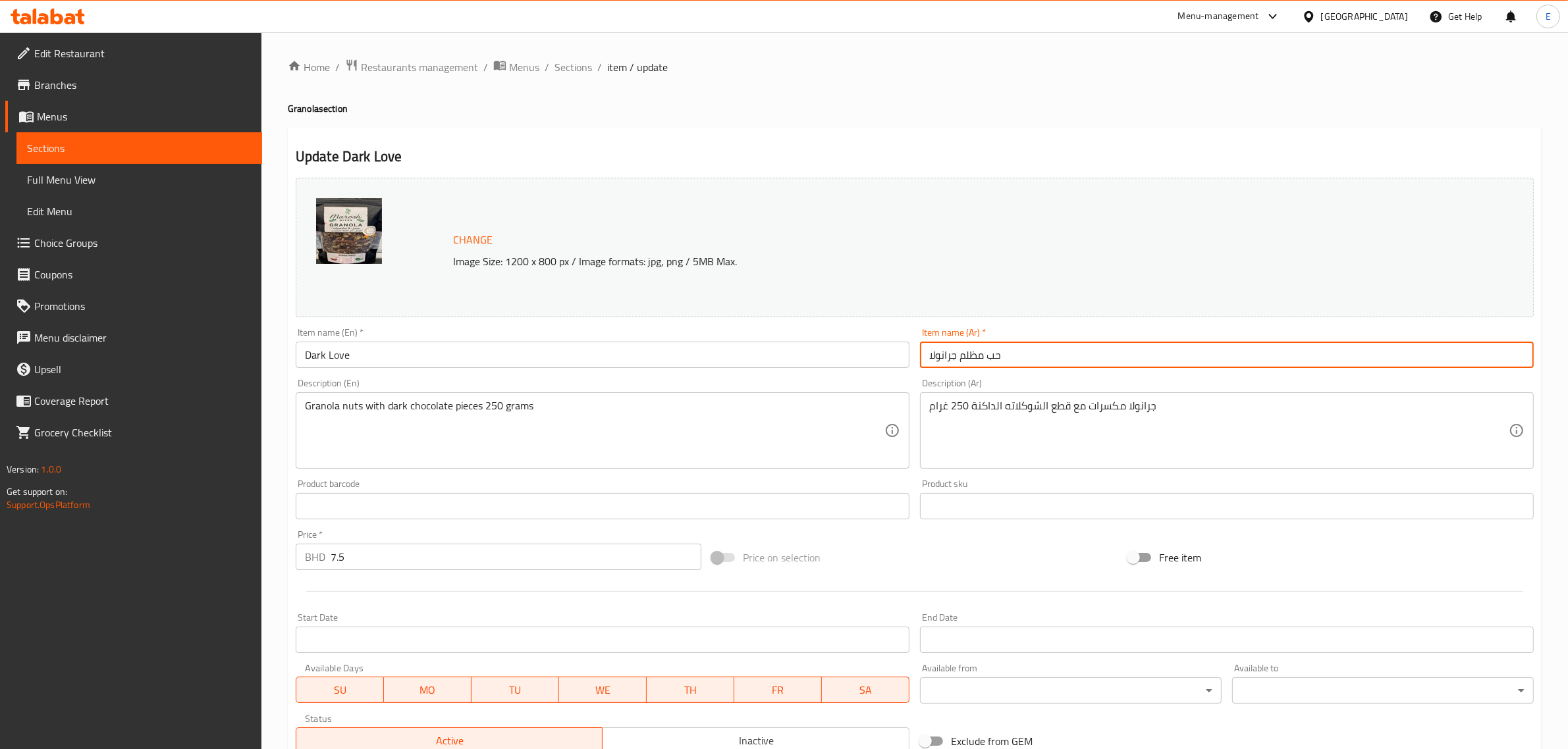
type input "حب مظلم جرانولا"
click at [478, 359] on input "Dark Love" at bounding box center [602, 354] width 614 height 26
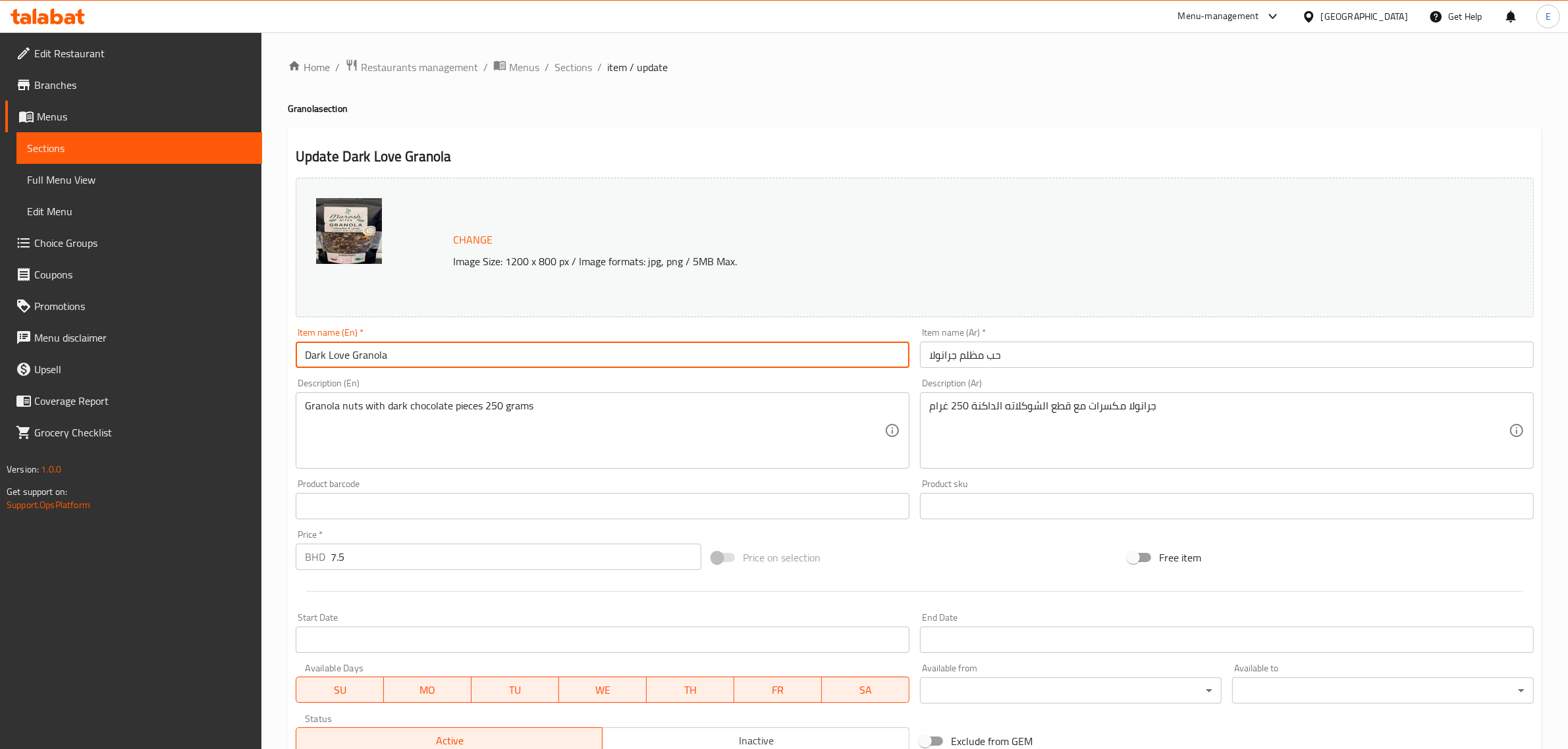
type input "Dark Love Granola"
click at [475, 241] on span "Change" at bounding box center [472, 240] width 39 height 19
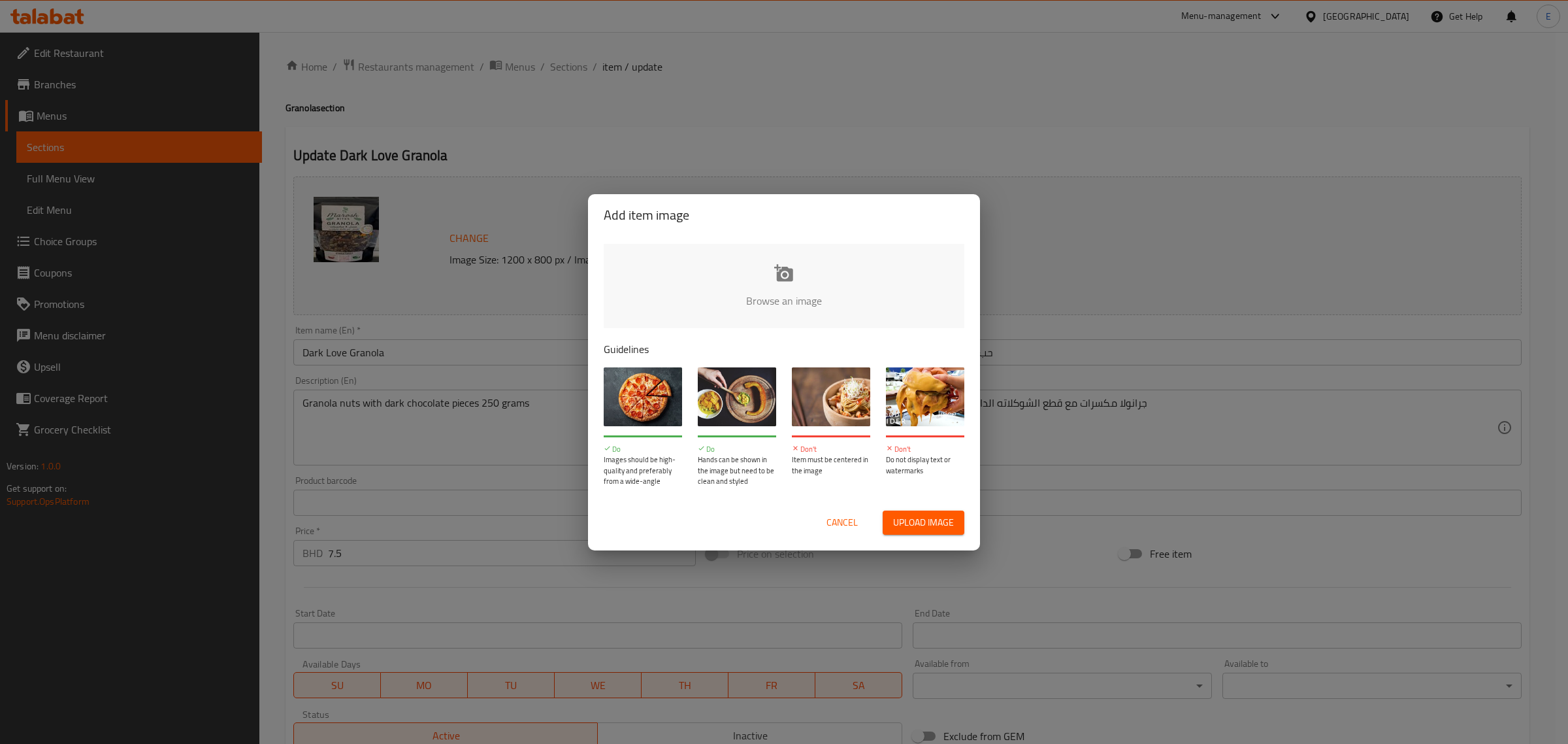
click at [745, 292] on input "file" at bounding box center [1226, 305] width 1244 height 122
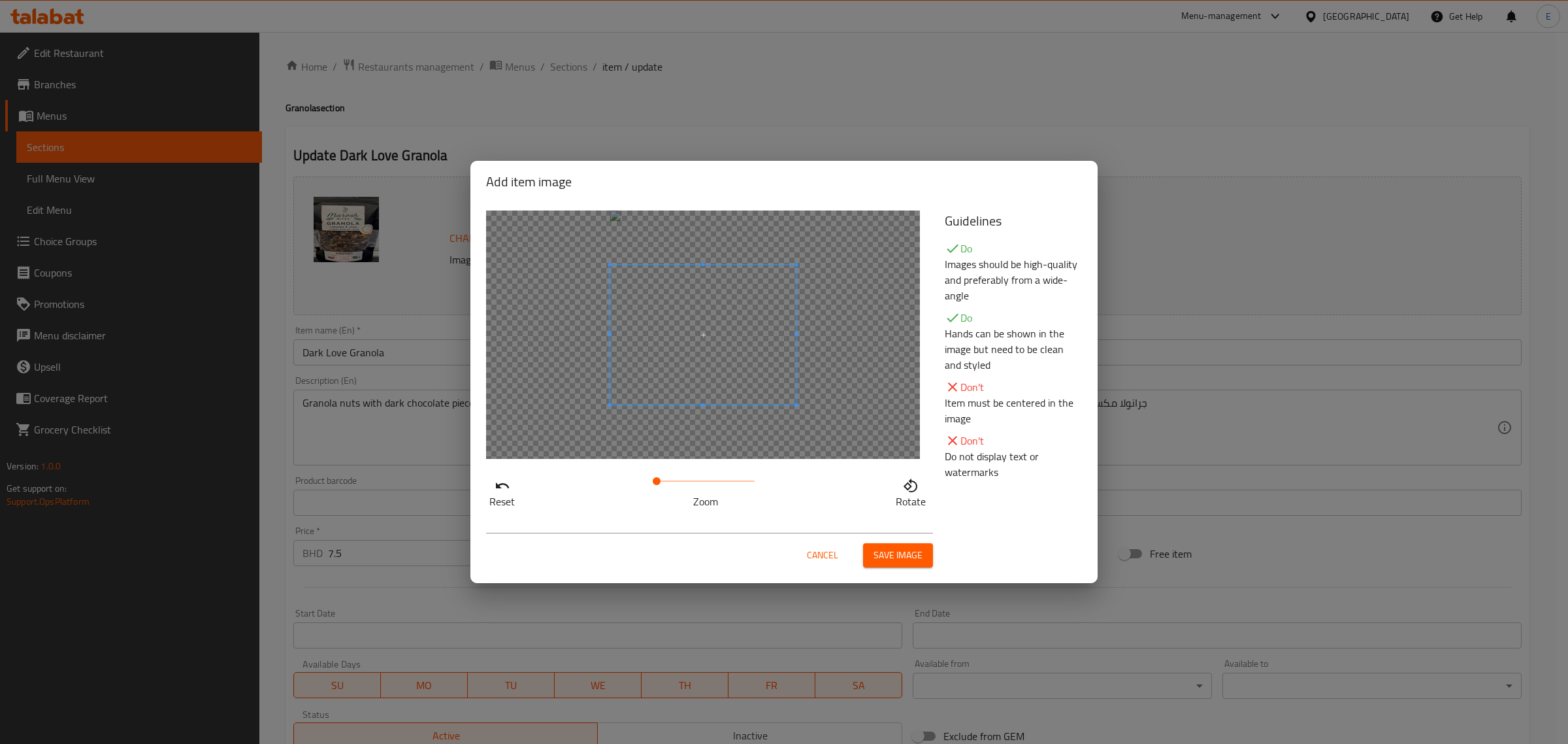
click at [910, 561] on span "Save image" at bounding box center [898, 555] width 49 height 16
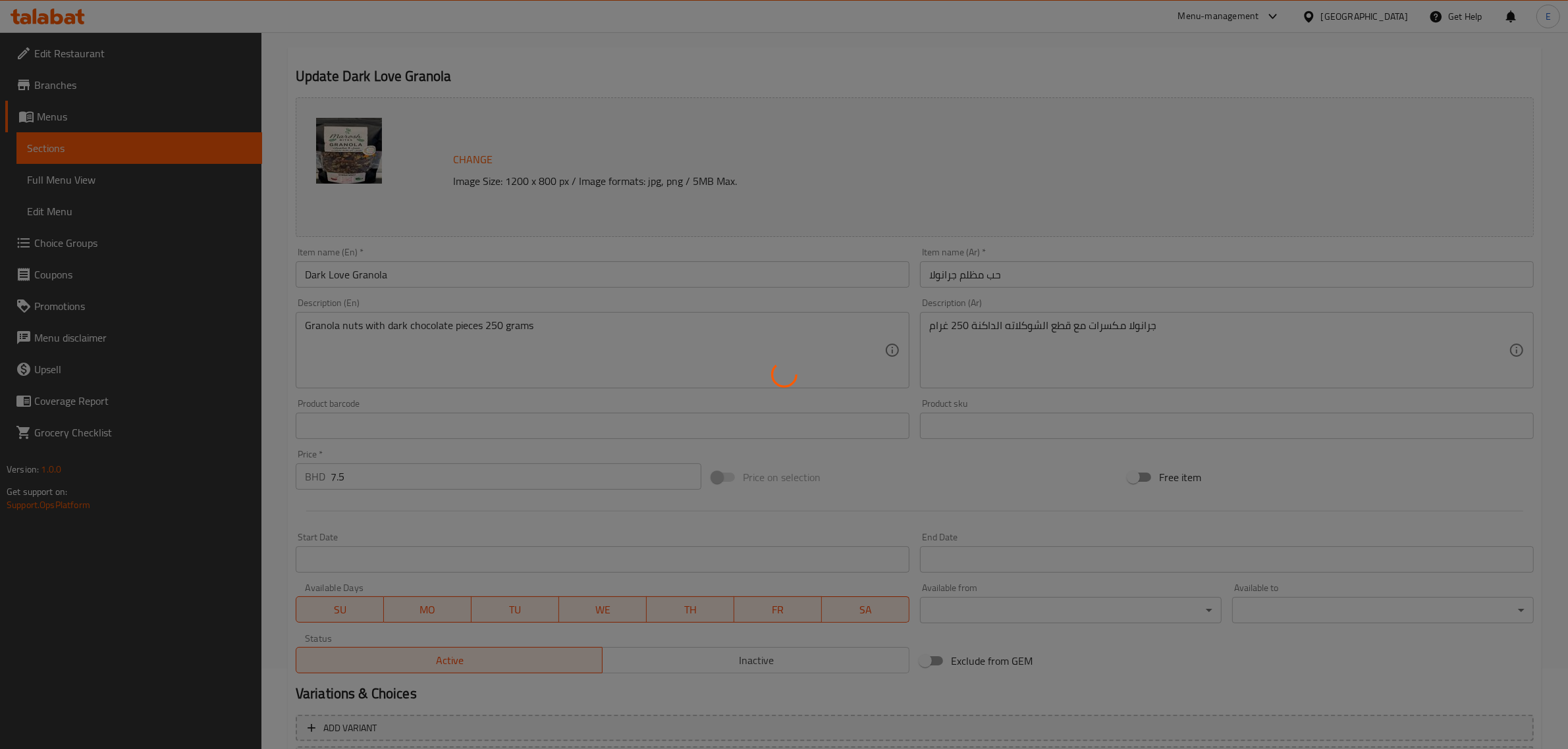
scroll to position [198, 0]
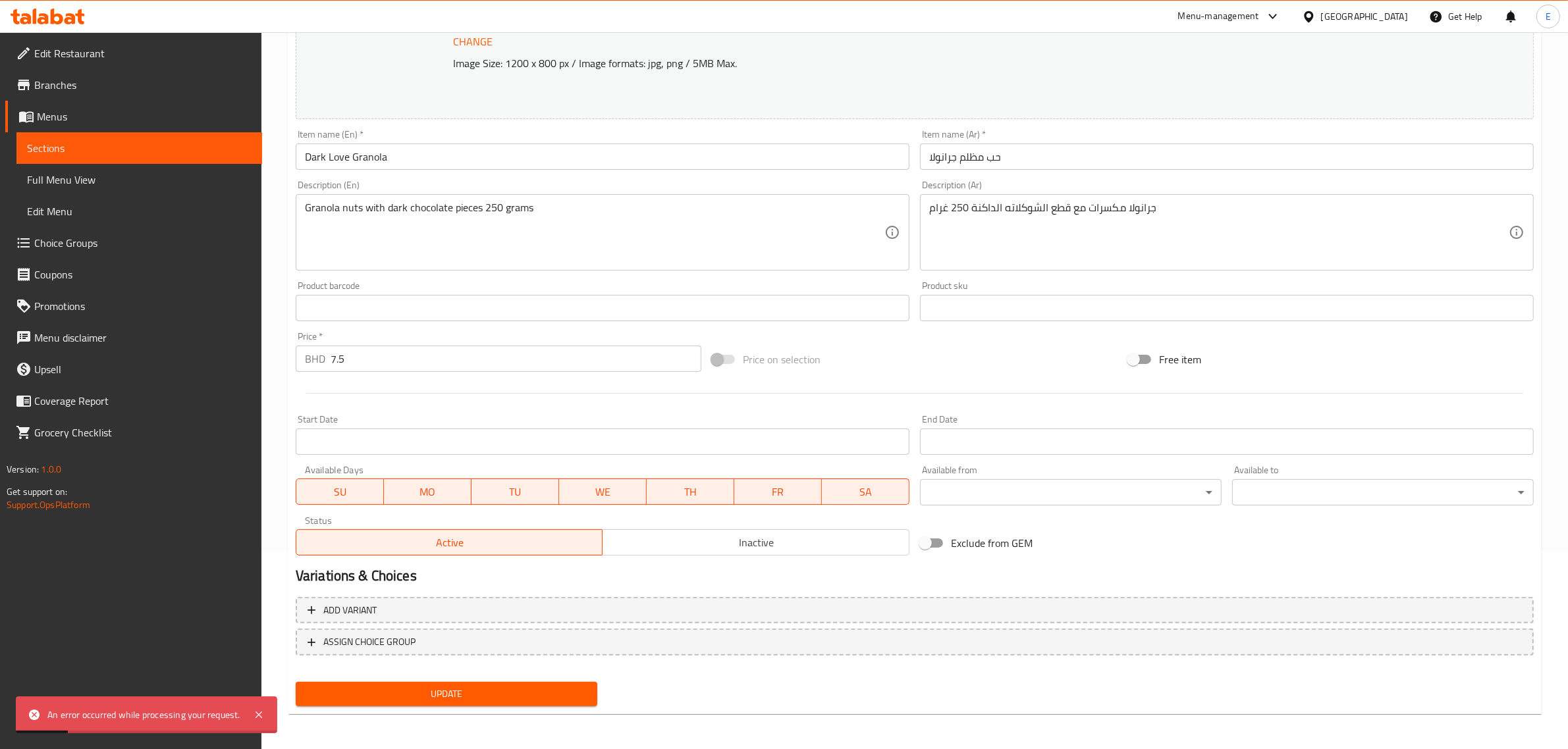
drag, startPoint x: 474, startPoint y: 695, endPoint x: 871, endPoint y: 513, distance: 436.7
click at [871, 513] on div "Change Image Size: 1200 x 800 px / Image formats: jpg, png / 5MB Max. Item name…" at bounding box center [914, 342] width 1249 height 737
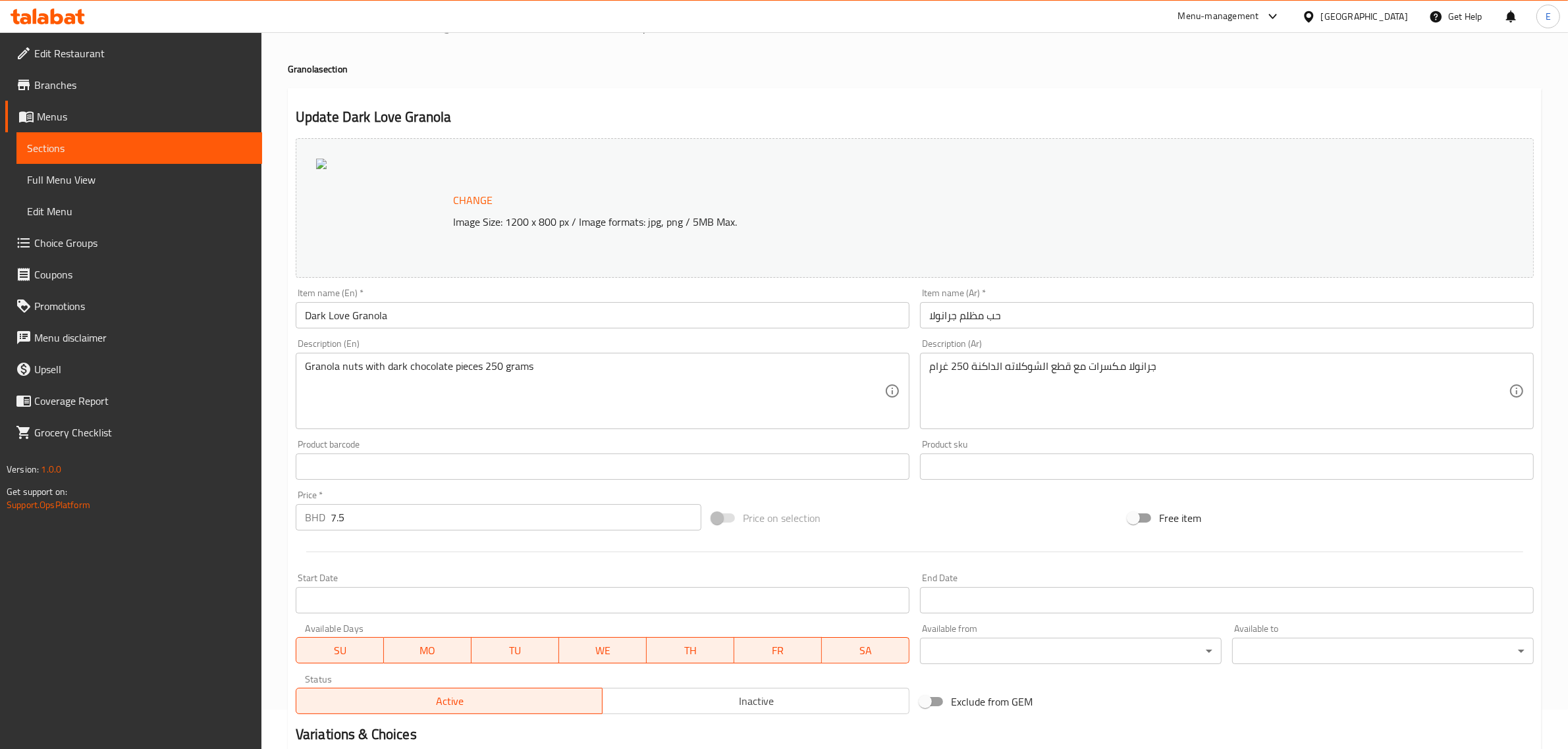
scroll to position [33, 0]
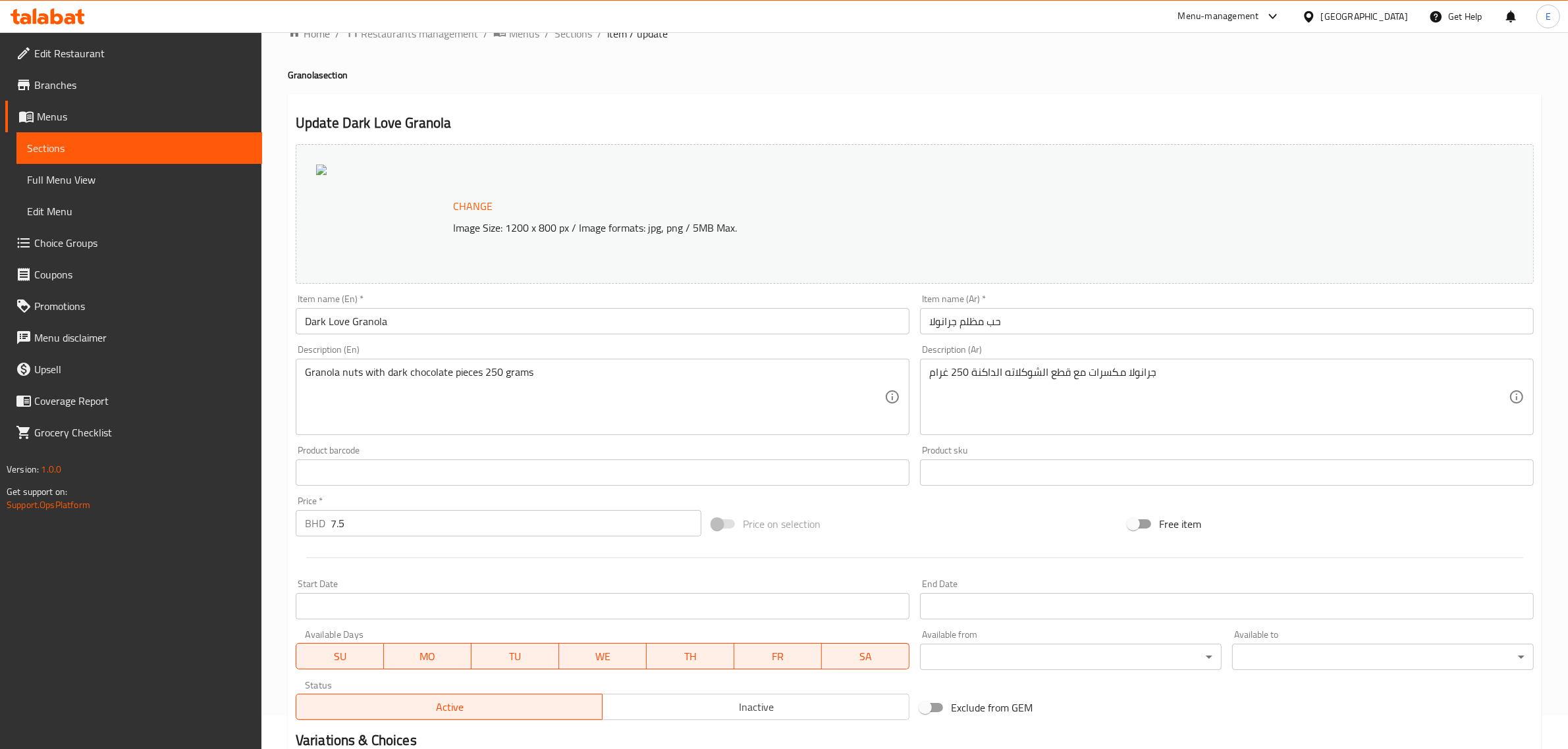
click at [483, 206] on span "Change" at bounding box center [472, 206] width 39 height 19
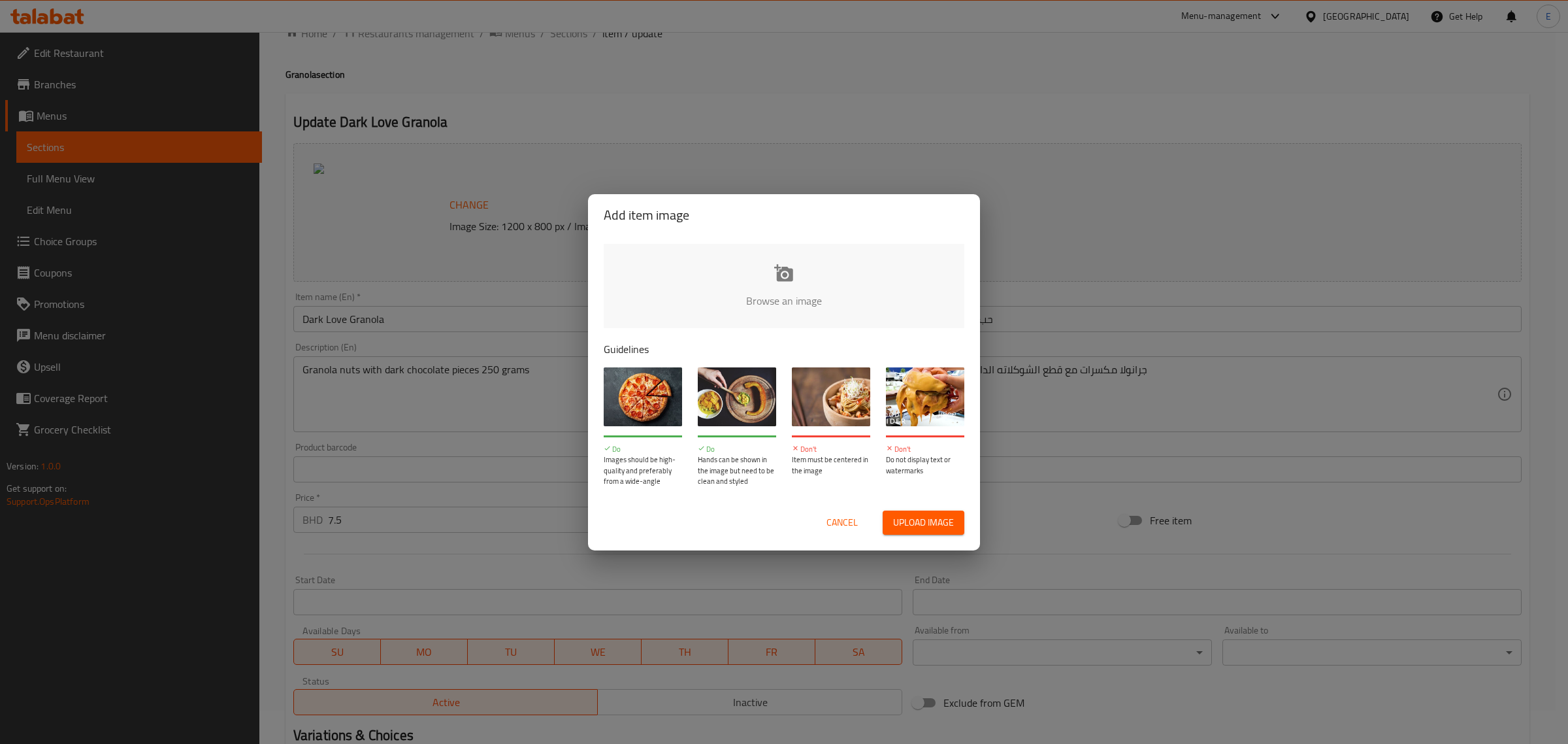
click at [806, 296] on input "file" at bounding box center [1226, 305] width 1244 height 122
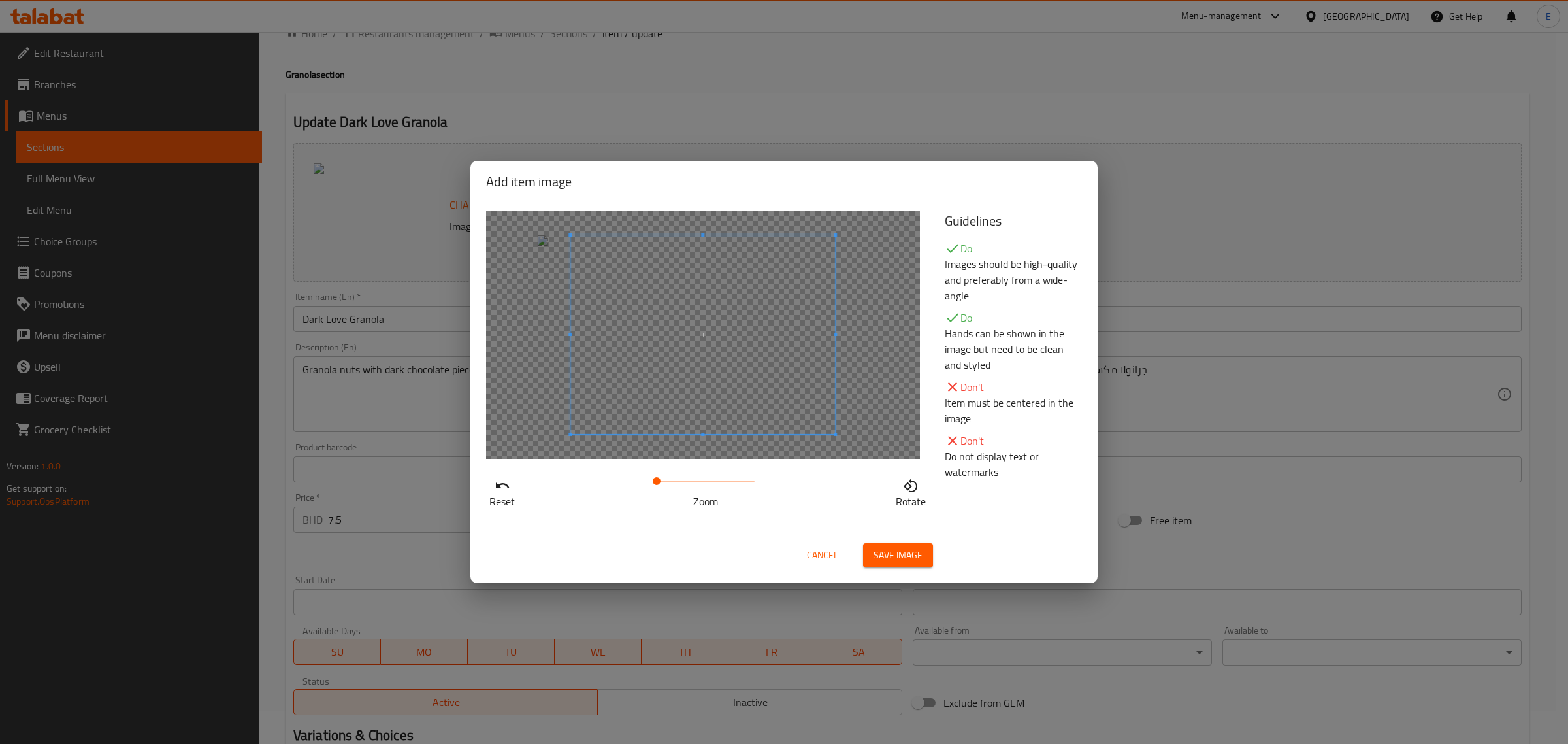
click at [894, 566] on button "Save image" at bounding box center [898, 555] width 70 height 24
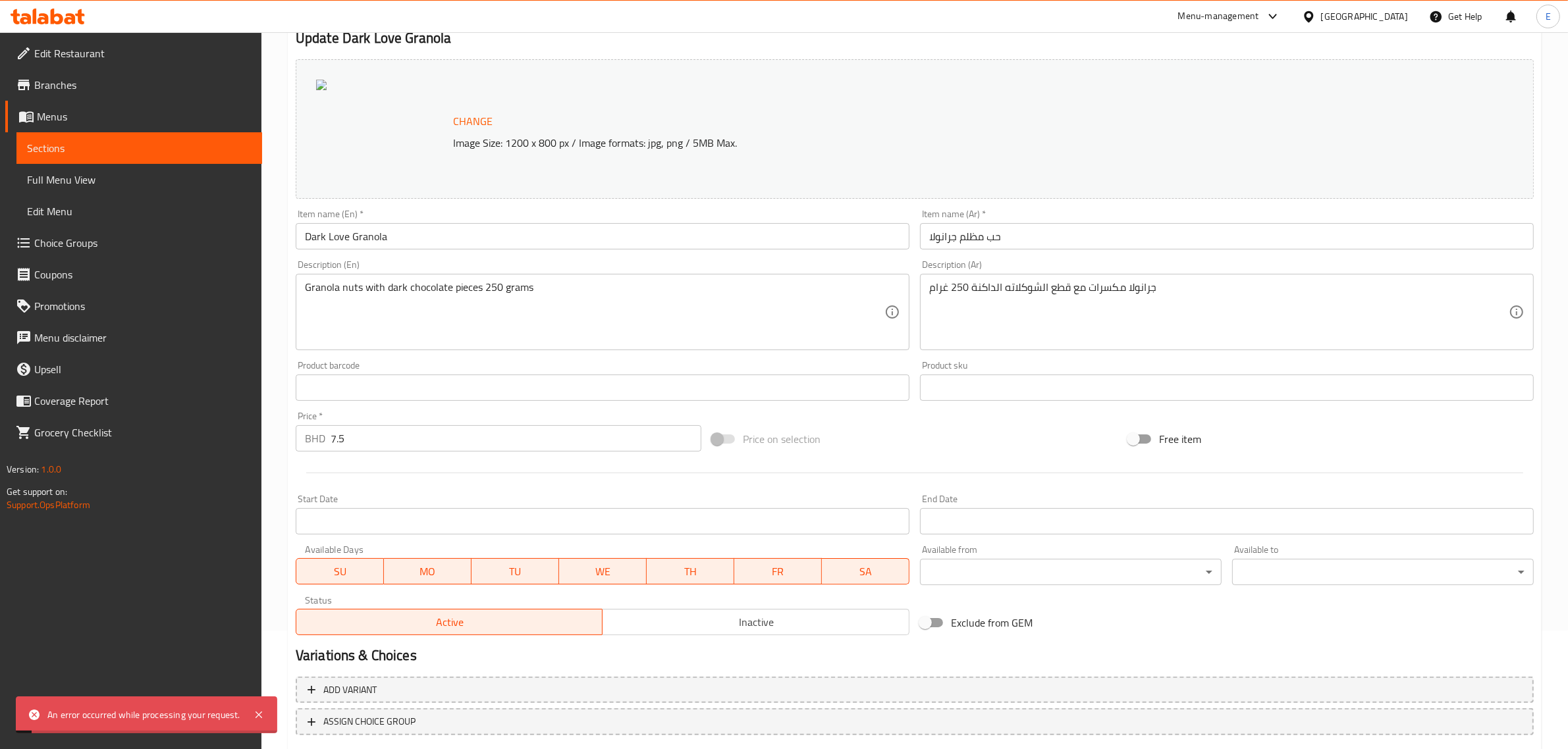
scroll to position [198, 0]
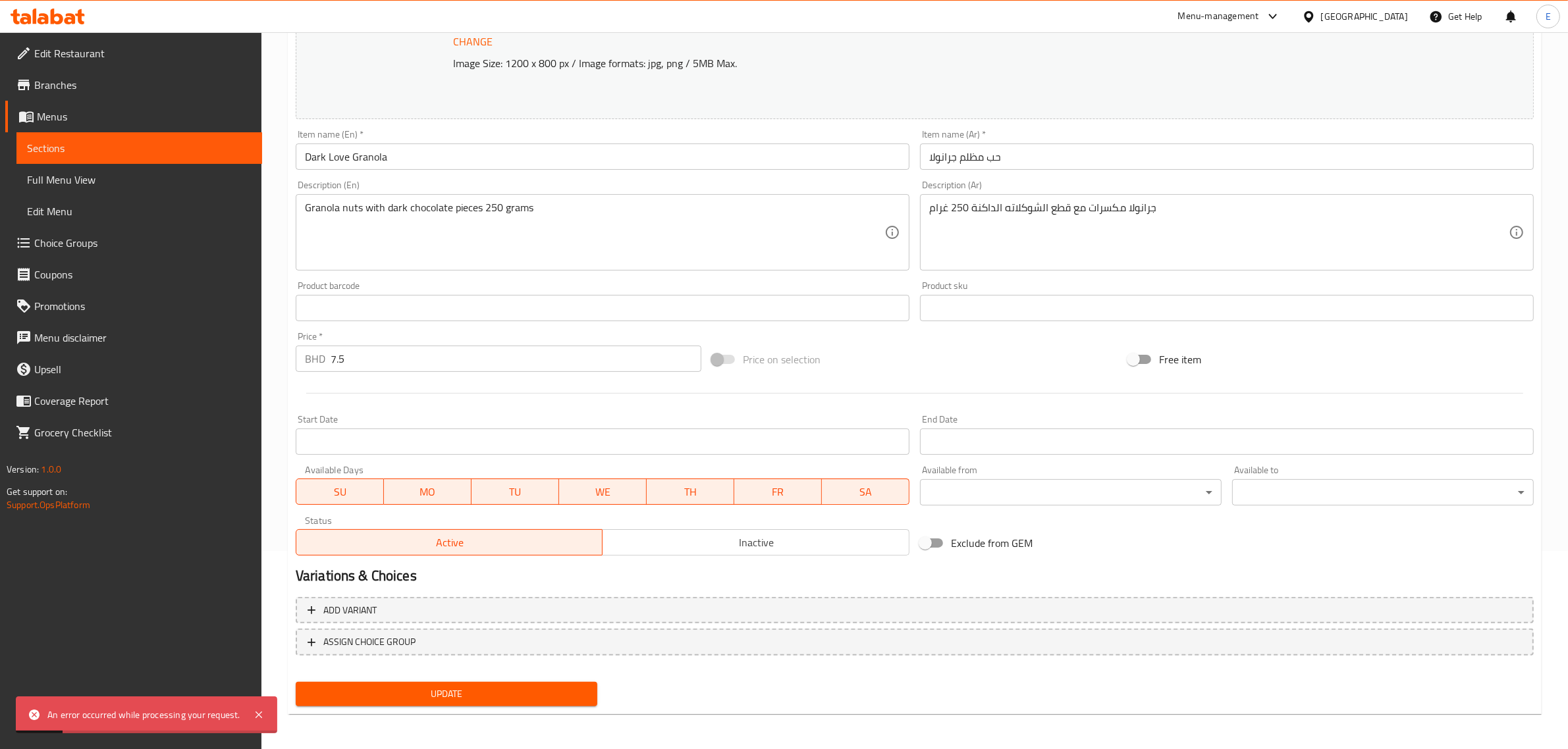
click at [446, 692] on span "Update" at bounding box center [446, 694] width 281 height 16
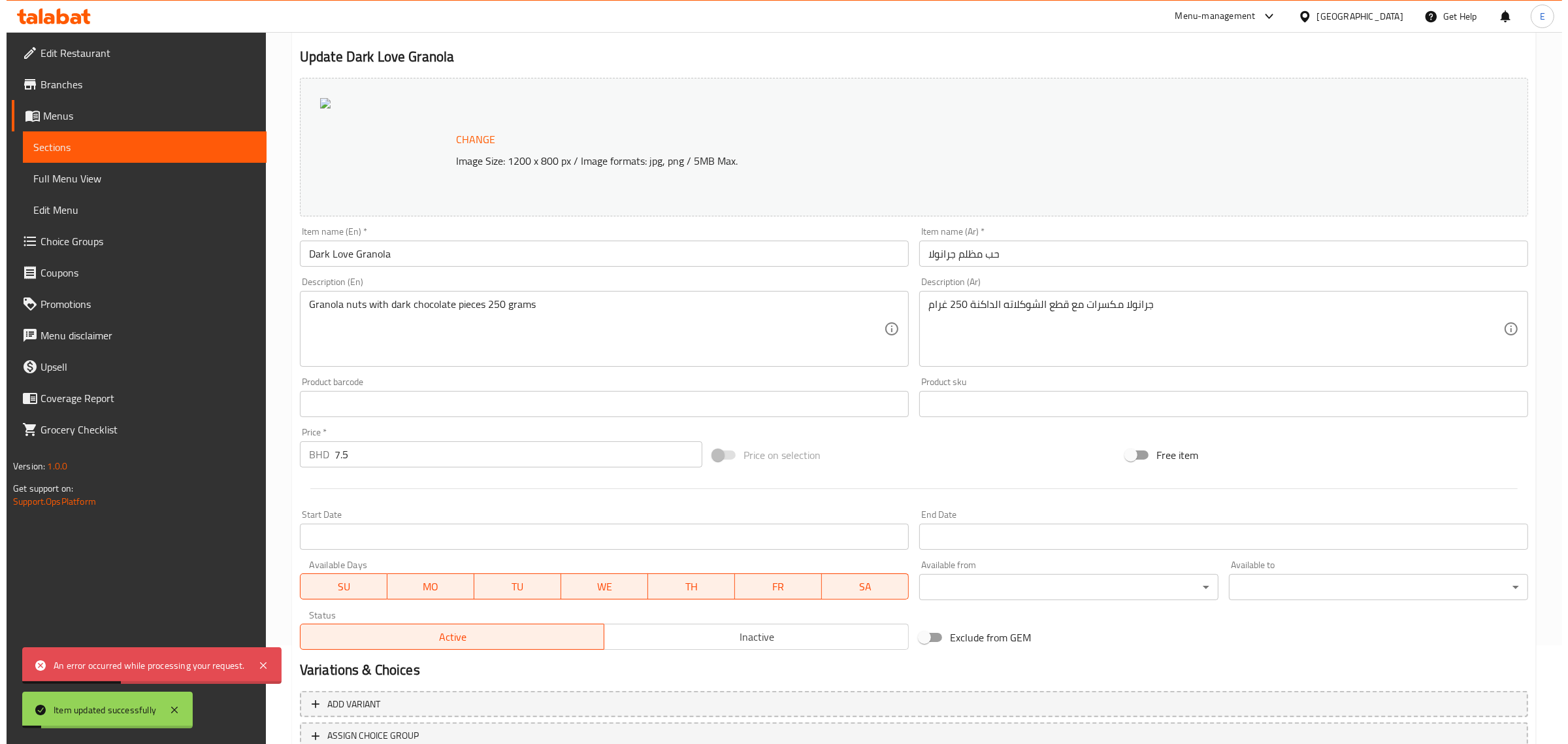
scroll to position [0, 0]
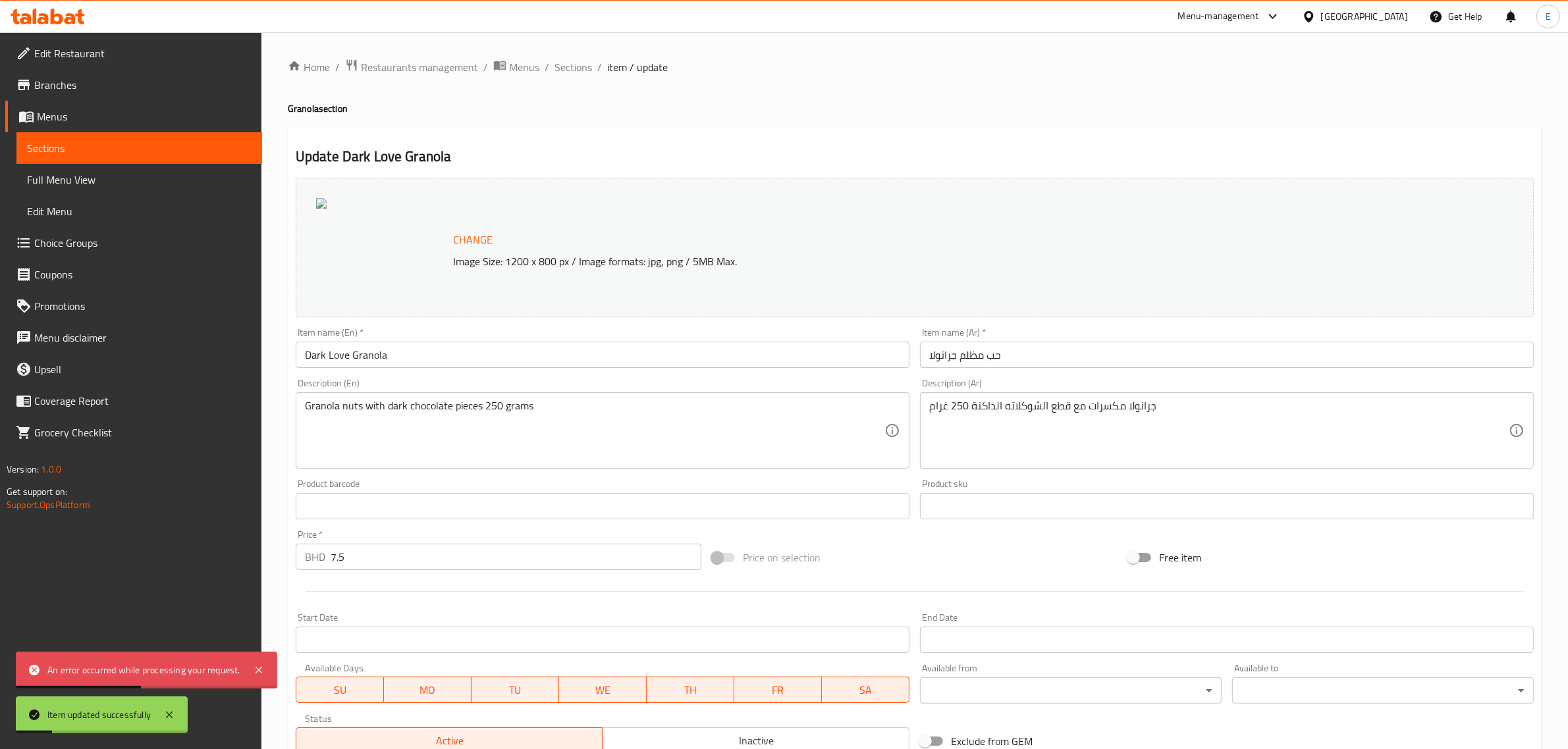
click at [593, 64] on ol "Home / Restaurants management / Menus / Sections / item / update" at bounding box center [914, 67] width 1254 height 17
click at [588, 65] on span "Sections" at bounding box center [573, 67] width 38 height 16
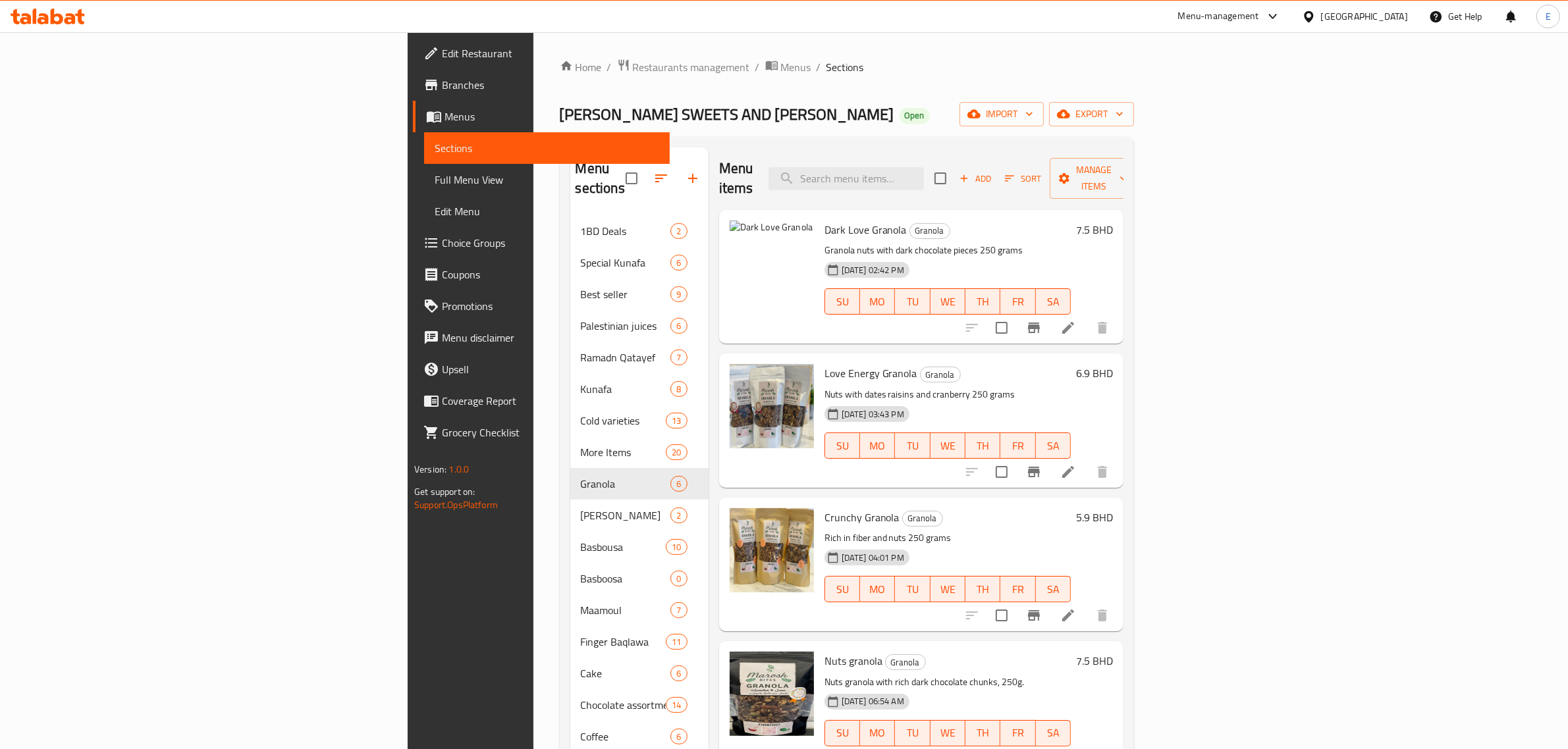
click at [897, 77] on div "Home / Restaurants management / Menus / Sections [PERSON_NAME] SWEETS AND KUNAF…" at bounding box center [846, 483] width 574 height 848
click at [785, 126] on div "[PERSON_NAME] SWEETS AND KUNAFA Open import export" at bounding box center [846, 114] width 574 height 24
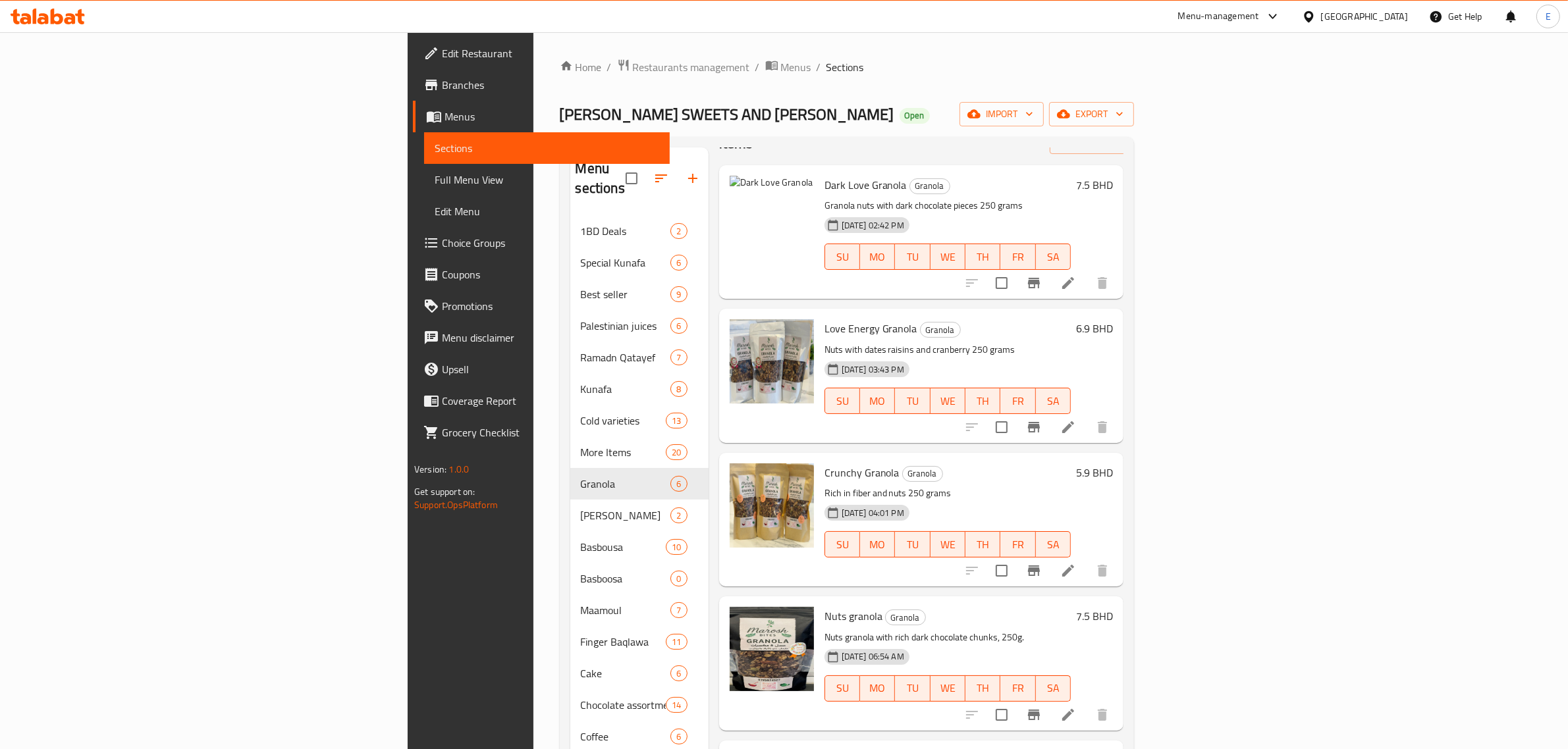
scroll to position [145, 0]
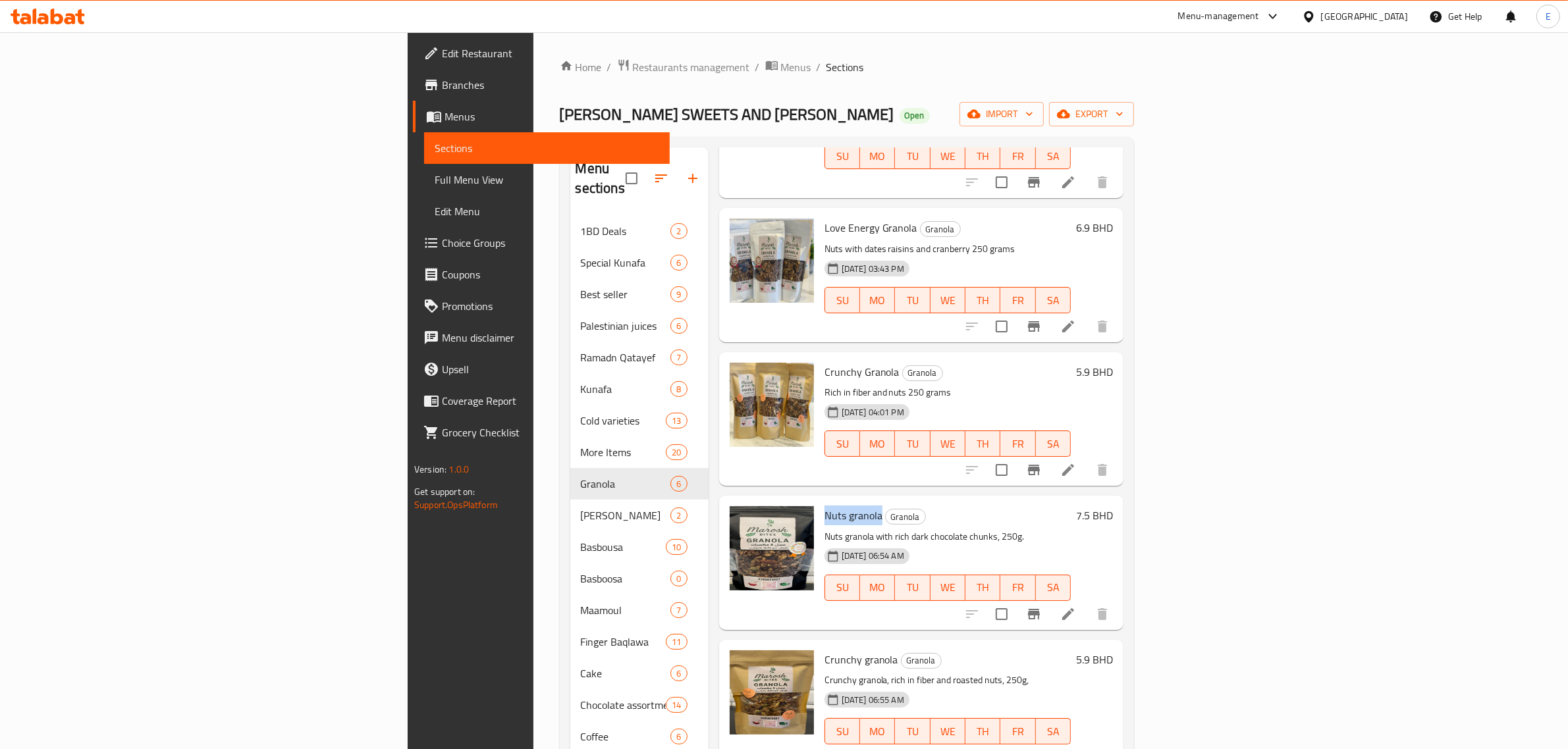
drag, startPoint x: 739, startPoint y: 498, endPoint x: 778, endPoint y: 497, distance: 39.0
click at [824, 506] on span "Nuts granola" at bounding box center [853, 515] width 58 height 20
copy span "Nuts granola"
